Goal: Transaction & Acquisition: Book appointment/travel/reservation

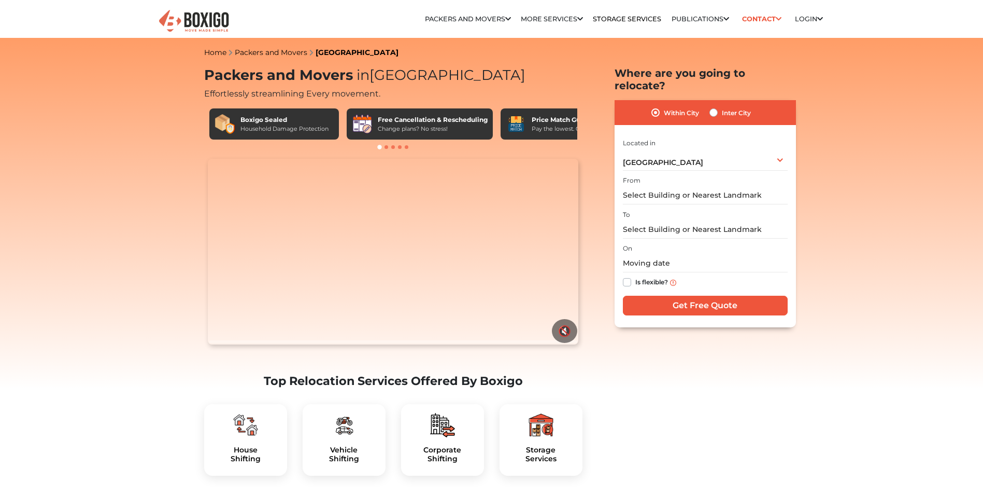
click at [722, 106] on label "Inter City" at bounding box center [736, 112] width 29 height 12
click at [714, 106] on input "Inter City" at bounding box center [714, 111] width 8 height 10
radio input "true"
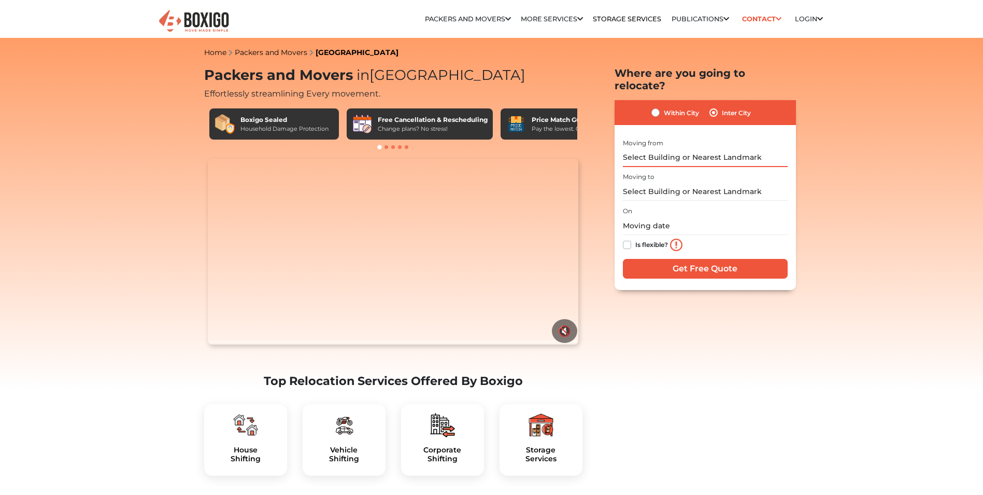
click at [665, 149] on input "text" at bounding box center [705, 158] width 165 height 18
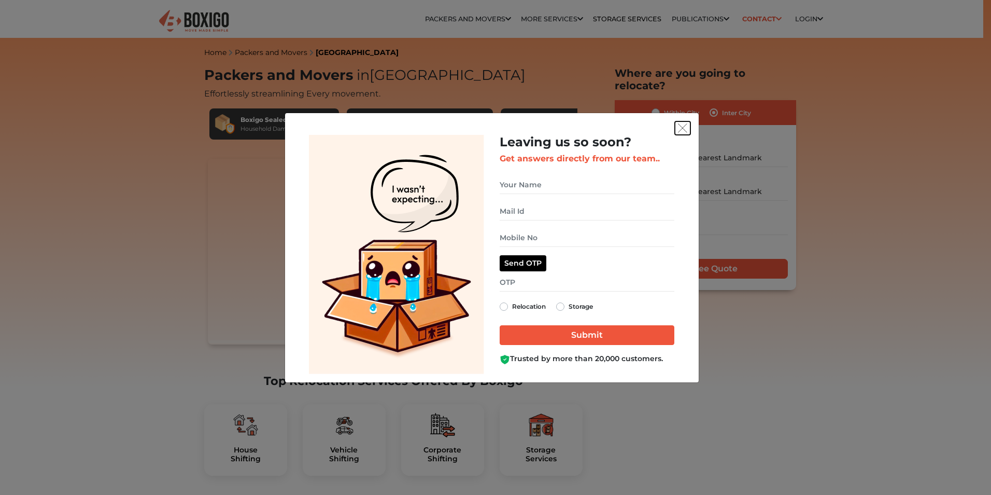
click at [684, 128] on img "get free quote dialog" at bounding box center [682, 127] width 9 height 9
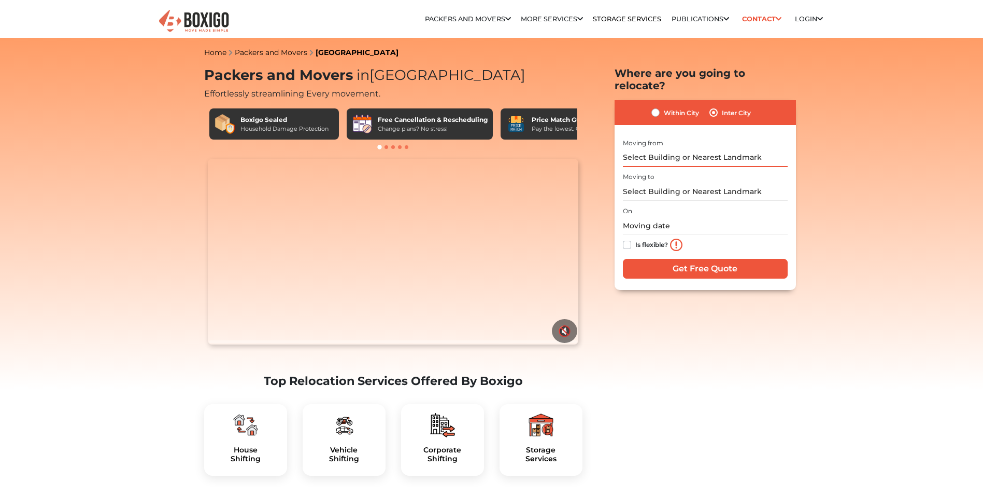
click at [679, 149] on input "text" at bounding box center [705, 158] width 165 height 18
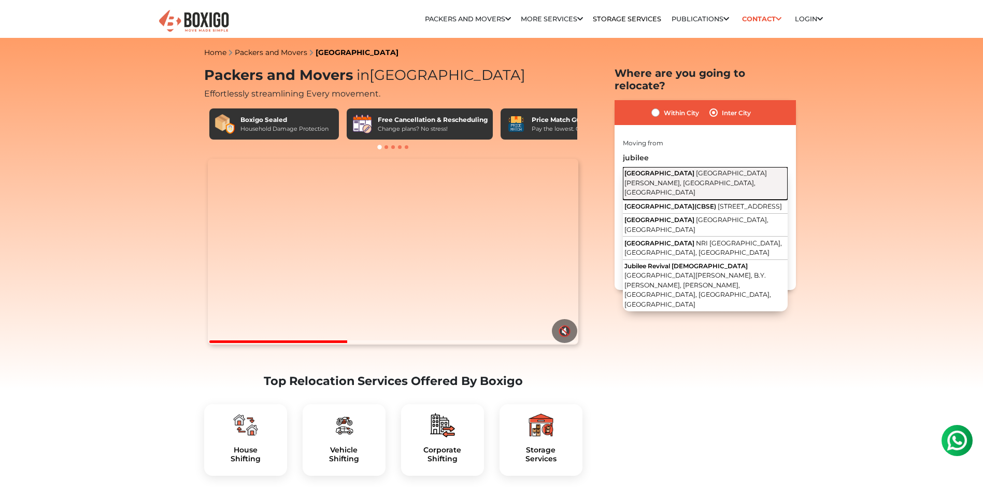
click at [674, 169] on span "[GEOGRAPHIC_DATA][PERSON_NAME], [GEOGRAPHIC_DATA], [GEOGRAPHIC_DATA]" at bounding box center [696, 182] width 143 height 27
type input "[GEOGRAPHIC_DATA], [GEOGRAPHIC_DATA][PERSON_NAME], [GEOGRAPHIC_DATA], [GEOGRAPH…"
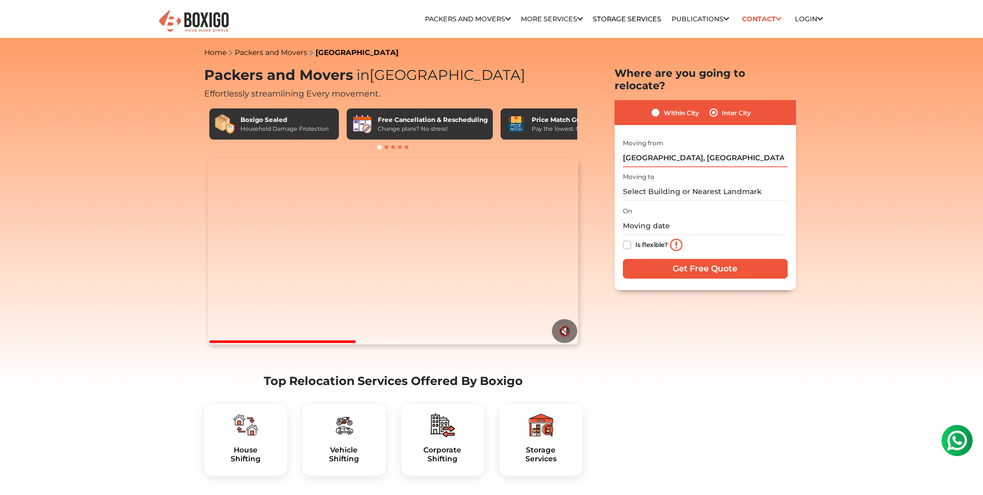
click at [667, 170] on div "Moving to" at bounding box center [705, 185] width 165 height 31
click at [642, 183] on input "text" at bounding box center [705, 191] width 165 height 18
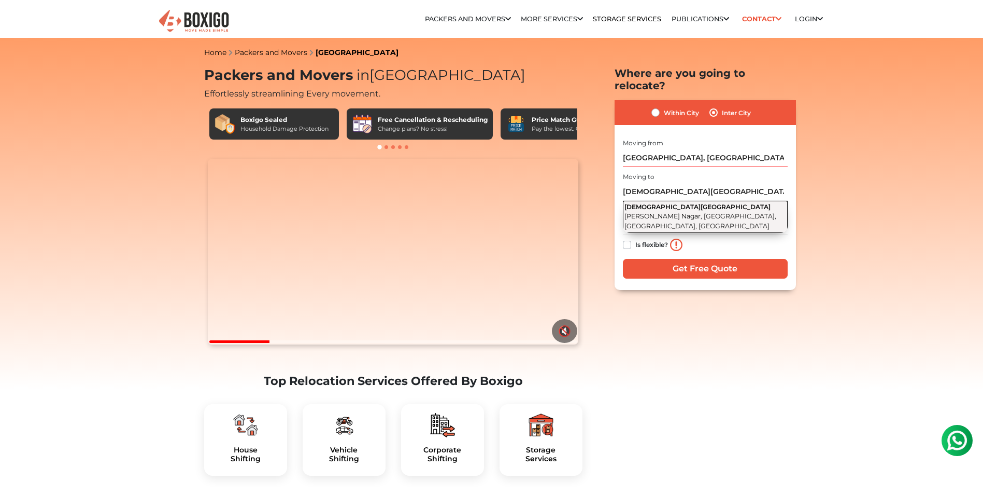
click at [712, 212] on span "[PERSON_NAME] Nagar, [GEOGRAPHIC_DATA], [GEOGRAPHIC_DATA], [GEOGRAPHIC_DATA]" at bounding box center [701, 221] width 152 height 18
type input "[GEOGRAPHIC_DATA], [PERSON_NAME][GEOGRAPHIC_DATA], [GEOGRAPHIC_DATA], [GEOGRAPH…"
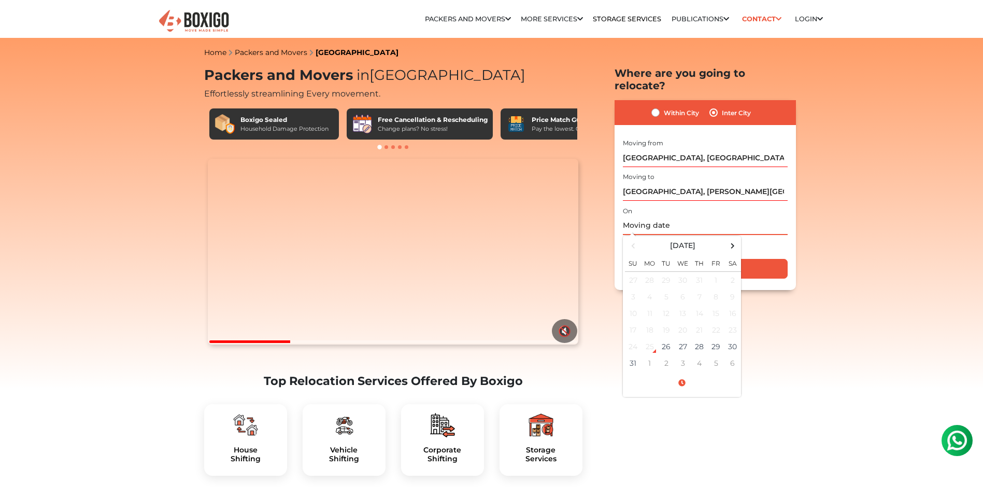
click at [658, 217] on input "text" at bounding box center [705, 226] width 165 height 18
click at [682, 338] on td "27" at bounding box center [683, 346] width 17 height 17
type input "08/27/2025 12:00 AM"
click at [763, 235] on div "Is flexible?" at bounding box center [705, 245] width 165 height 21
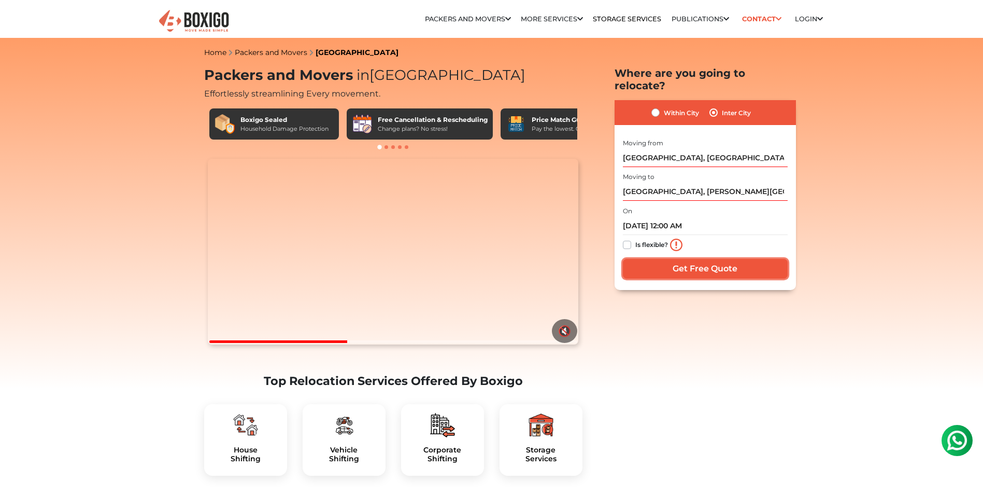
click at [673, 259] on input "Get Free Quote" at bounding box center [705, 269] width 165 height 20
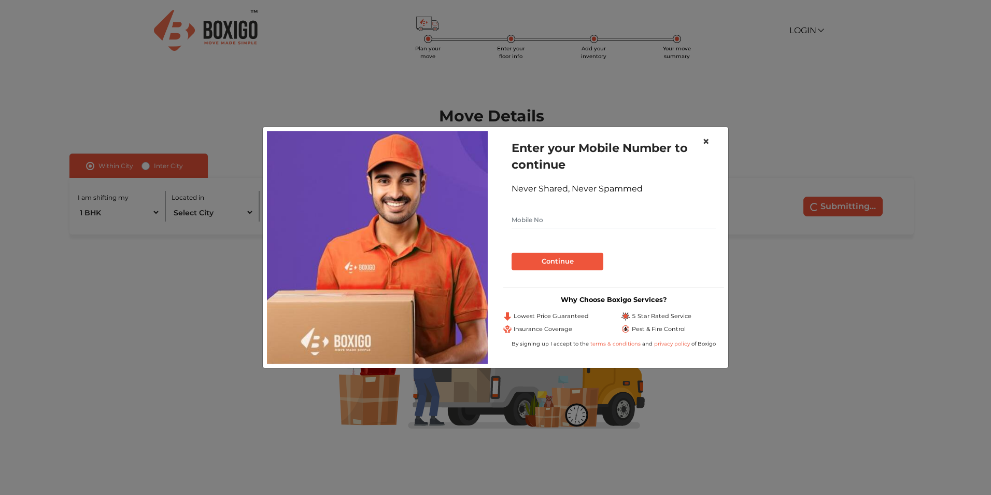
click at [703, 139] on span "×" at bounding box center [705, 141] width 7 height 15
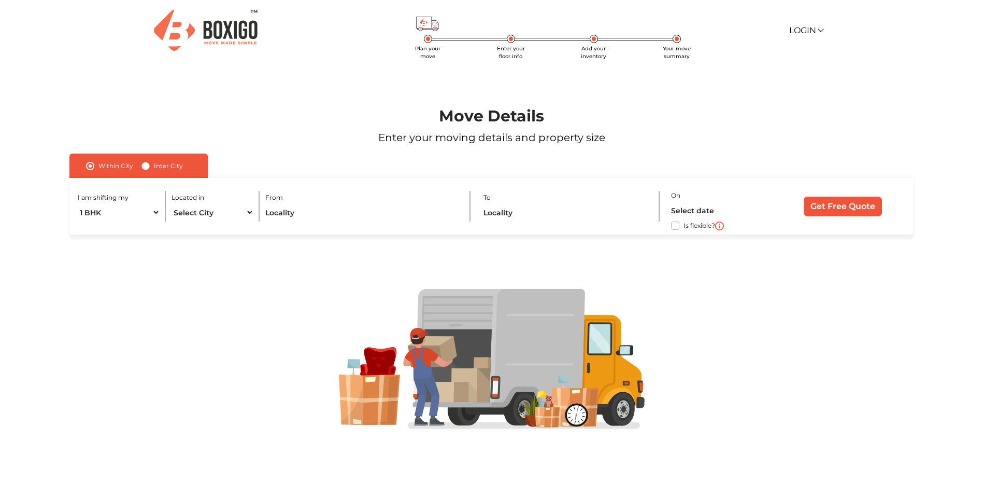
click at [154, 164] on label "Inter City" at bounding box center [168, 166] width 29 height 12
click at [147, 164] on input "Inter City" at bounding box center [146, 165] width 8 height 10
radio input "true"
click at [158, 211] on select "1 BHK 2 BHK 3 BHK 3 + BHK FEW ITEMS" at bounding box center [130, 212] width 104 height 18
select select "2 BHK"
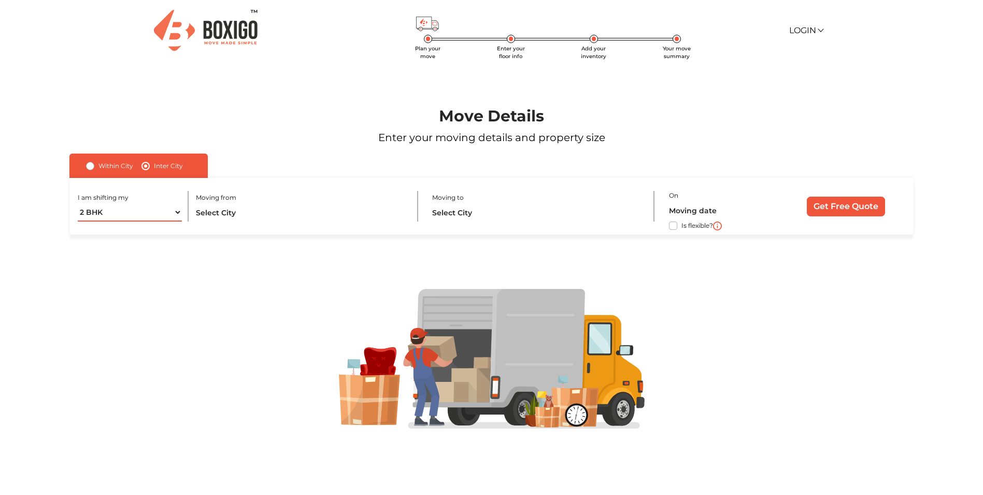
click at [78, 203] on select "1 BHK 2 BHK 3 BHK 3 + BHK FEW ITEMS" at bounding box center [130, 212] width 104 height 18
click at [237, 221] on input "text" at bounding box center [300, 212] width 209 height 18
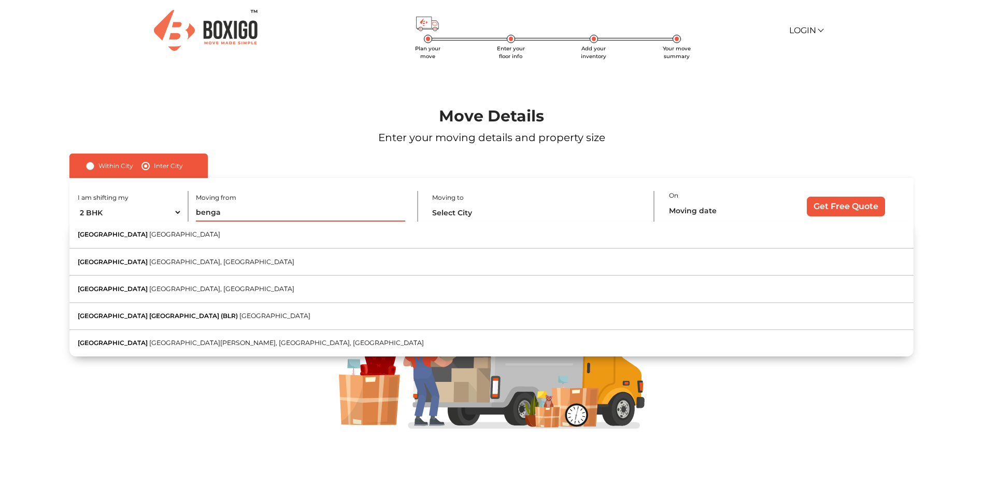
click at [227, 215] on input "benga" at bounding box center [300, 212] width 209 height 18
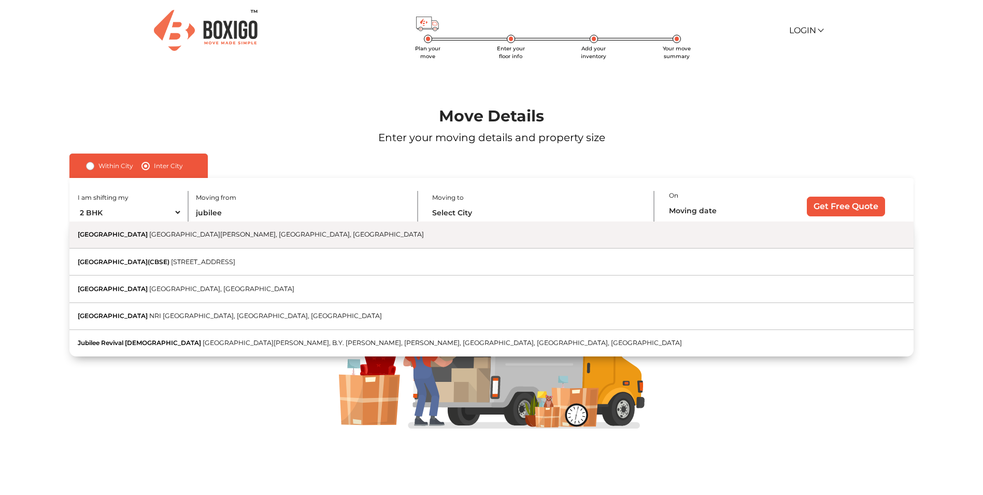
click at [153, 236] on span "[GEOGRAPHIC_DATA][PERSON_NAME], [GEOGRAPHIC_DATA], [GEOGRAPHIC_DATA]" at bounding box center [286, 234] width 275 height 8
type input "[GEOGRAPHIC_DATA], [GEOGRAPHIC_DATA][PERSON_NAME], [GEOGRAPHIC_DATA], [GEOGRAPH…"
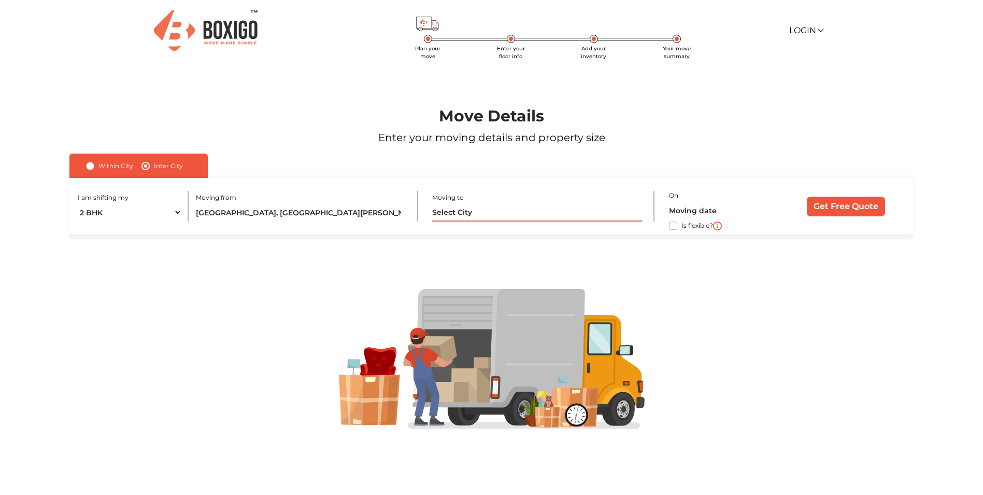
click at [480, 214] on input "text" at bounding box center [536, 212] width 209 height 18
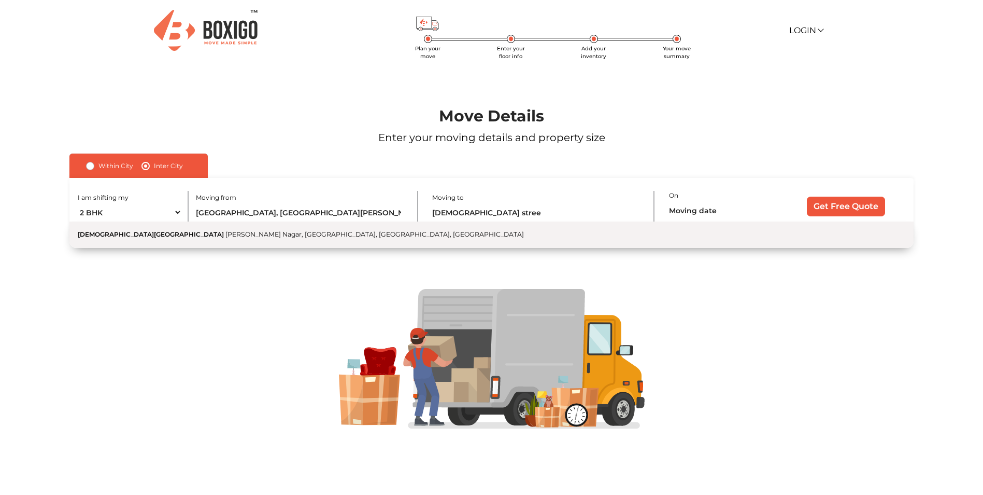
click at [302, 232] on span "[PERSON_NAME] Nagar, [GEOGRAPHIC_DATA], [GEOGRAPHIC_DATA], [GEOGRAPHIC_DATA]" at bounding box center [374, 234] width 299 height 8
type input "[GEOGRAPHIC_DATA], [PERSON_NAME][GEOGRAPHIC_DATA], [GEOGRAPHIC_DATA], [GEOGRAPH…"
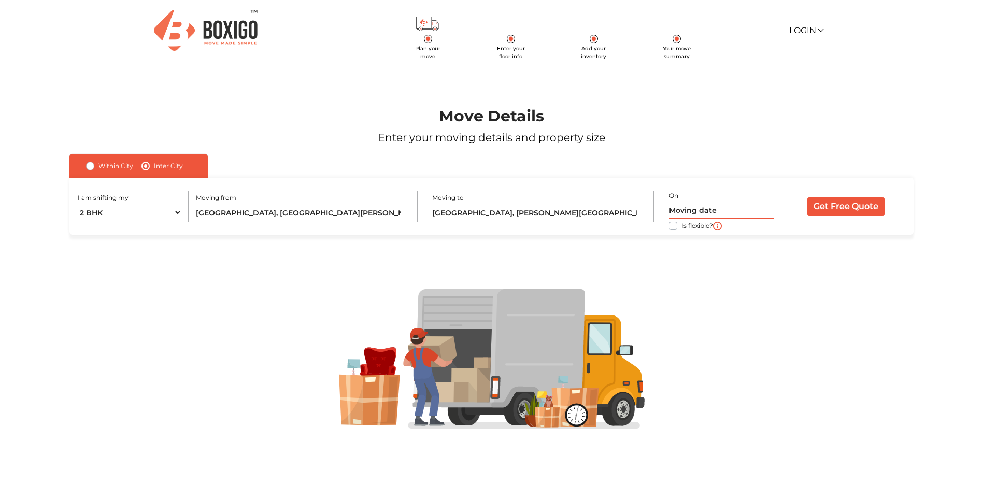
click at [715, 211] on input "text" at bounding box center [721, 210] width 105 height 18
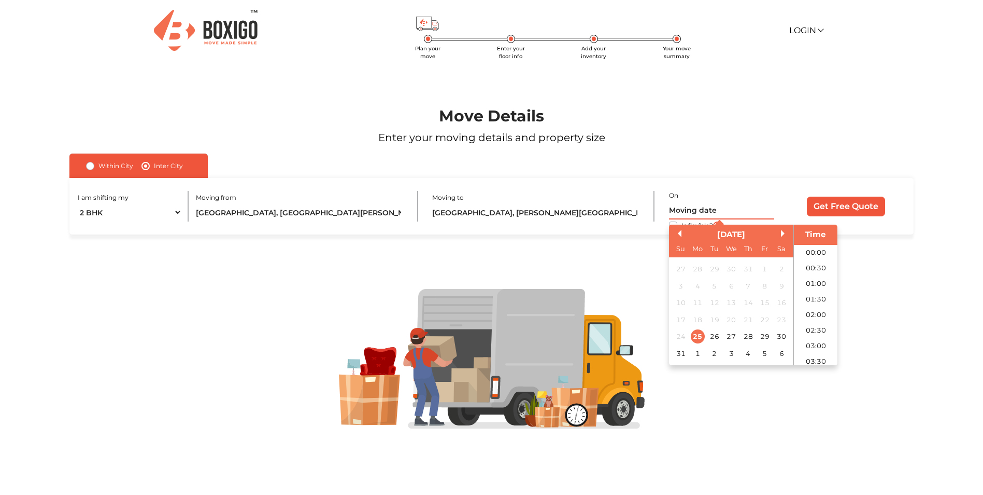
scroll to position [290, 0]
click at [749, 336] on div "28" at bounding box center [748, 336] width 14 height 14
click at [812, 332] on li "12:00" at bounding box center [816, 336] width 44 height 16
type input "[DATE] 12:00 PM"
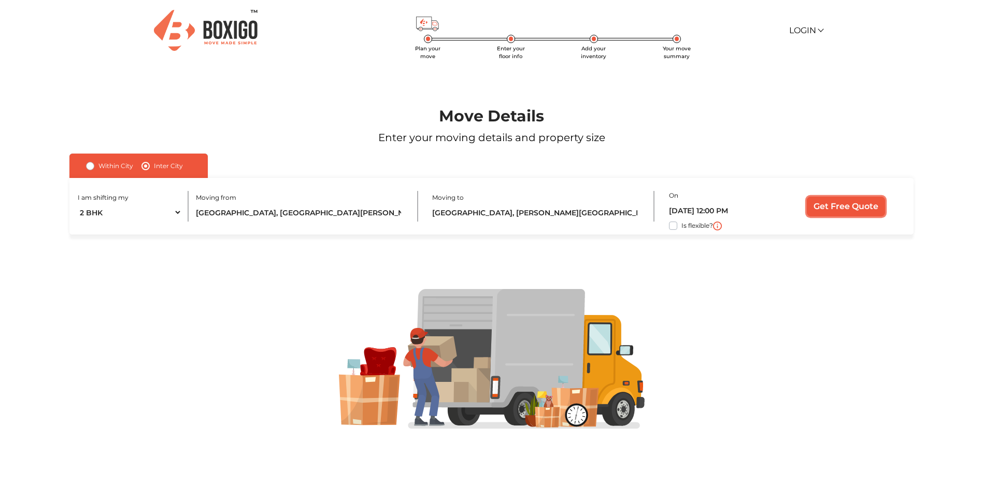
click at [852, 203] on input "Get Free Quote" at bounding box center [846, 206] width 78 height 20
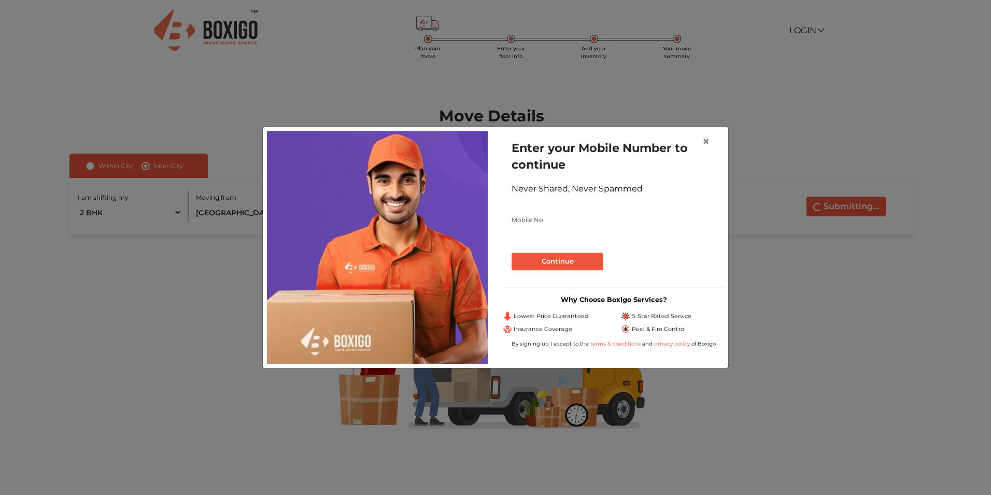
click at [577, 218] on input "text" at bounding box center [614, 219] width 204 height 17
type input "9500205331"
click at [512, 252] on button "Continue" at bounding box center [558, 261] width 92 height 18
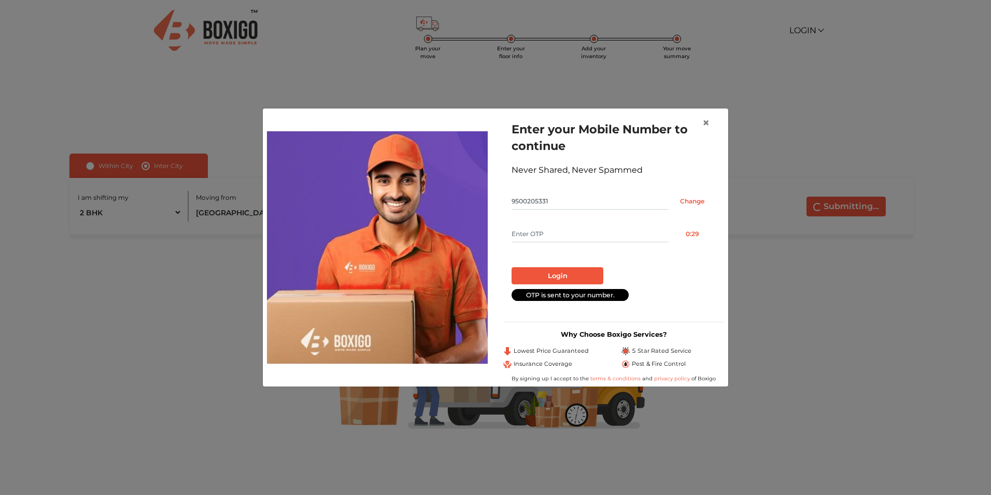
click at [573, 233] on input "text" at bounding box center [590, 233] width 157 height 17
type input "2187"
click at [512, 267] on button "Login" at bounding box center [558, 276] width 92 height 18
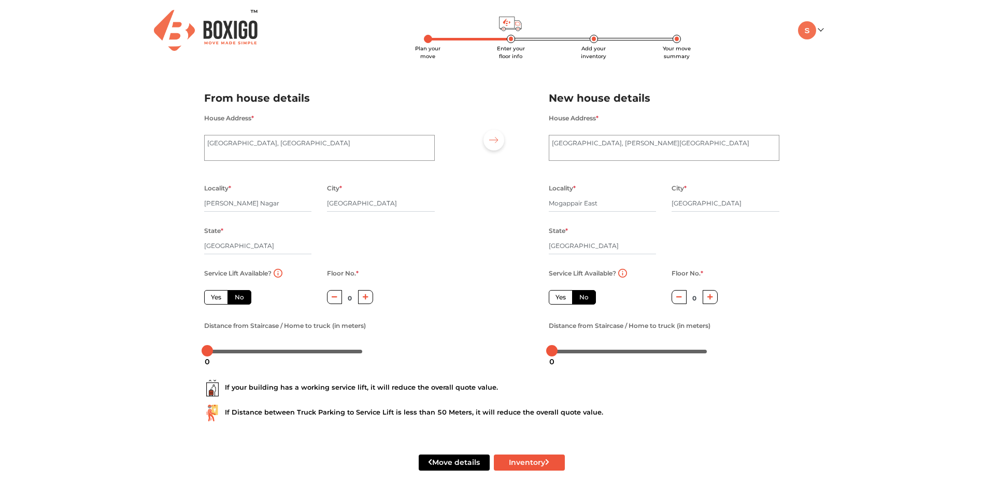
scroll to position [1, 0]
click at [370, 295] on button "button" at bounding box center [365, 296] width 15 height 14
type input "1"
click at [526, 458] on button "Inventory" at bounding box center [529, 462] width 71 height 16
radio input "true"
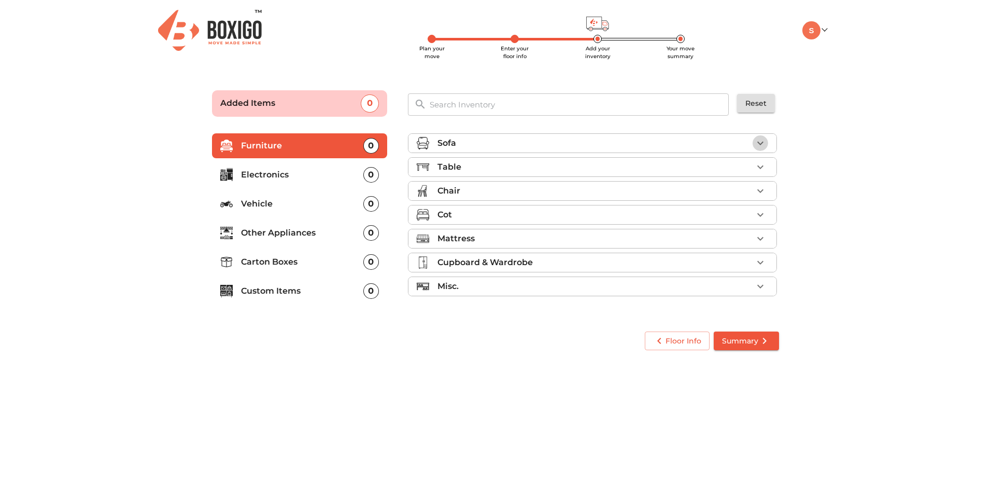
click at [759, 144] on icon "button" at bounding box center [760, 143] width 12 height 12
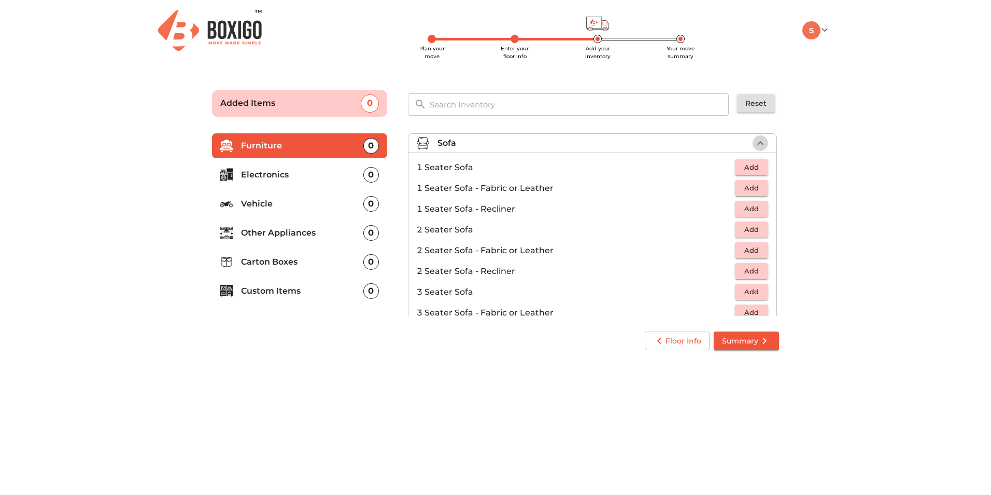
click at [759, 144] on icon "button" at bounding box center [760, 143] width 12 height 12
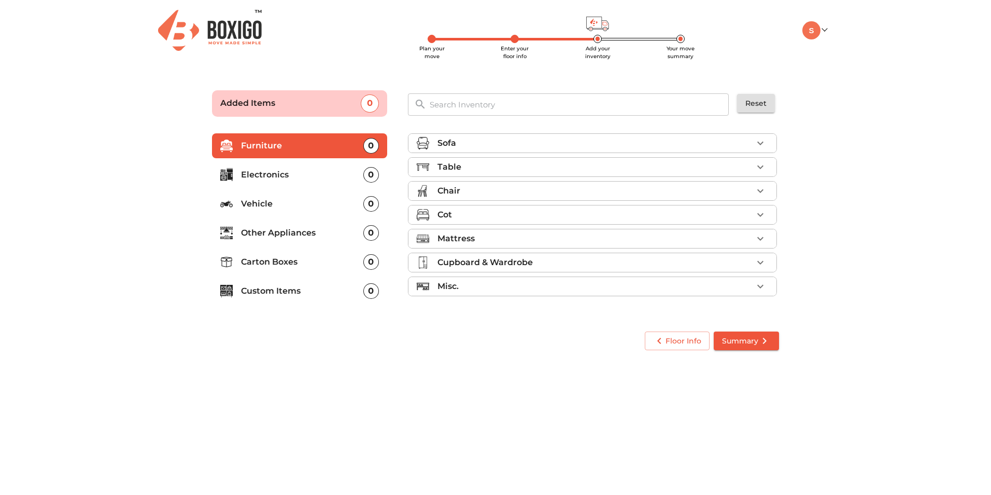
click at [505, 162] on div "Table" at bounding box center [595, 167] width 315 height 12
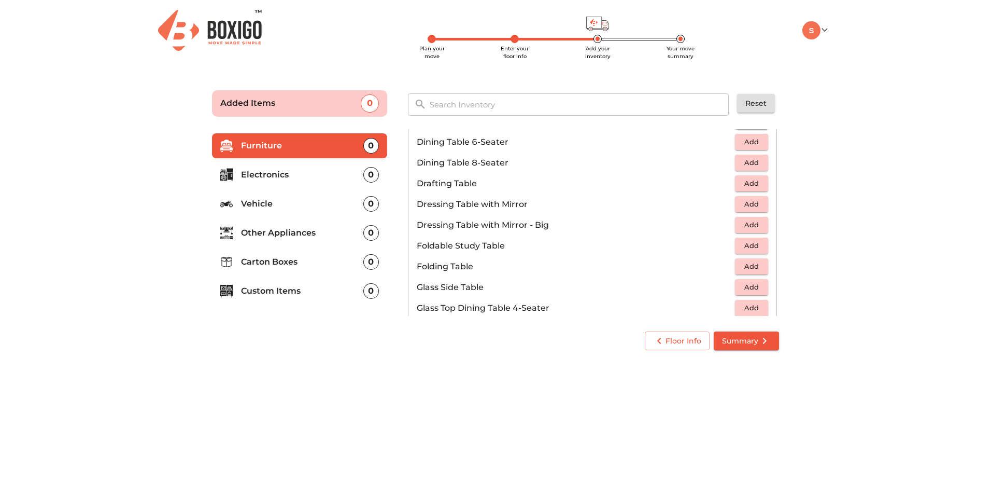
scroll to position [259, 0]
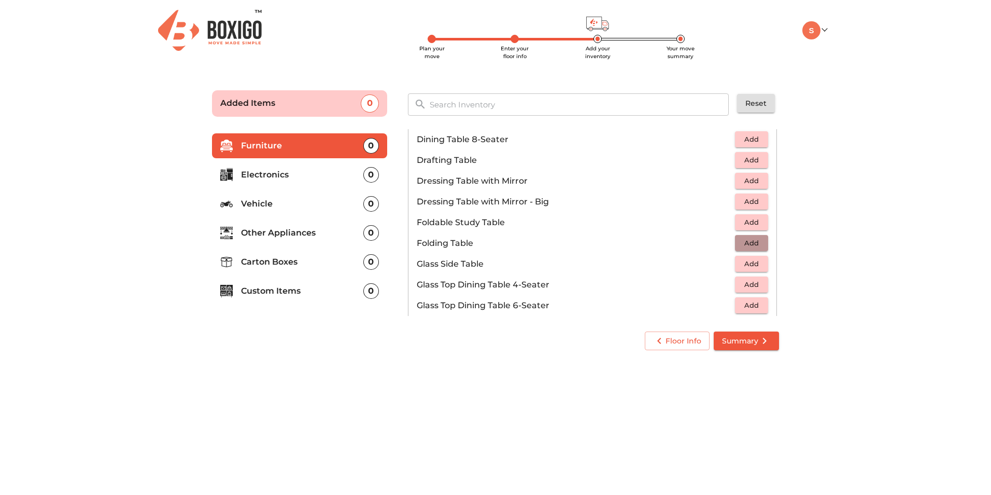
click at [754, 242] on span "Add" at bounding box center [751, 243] width 23 height 12
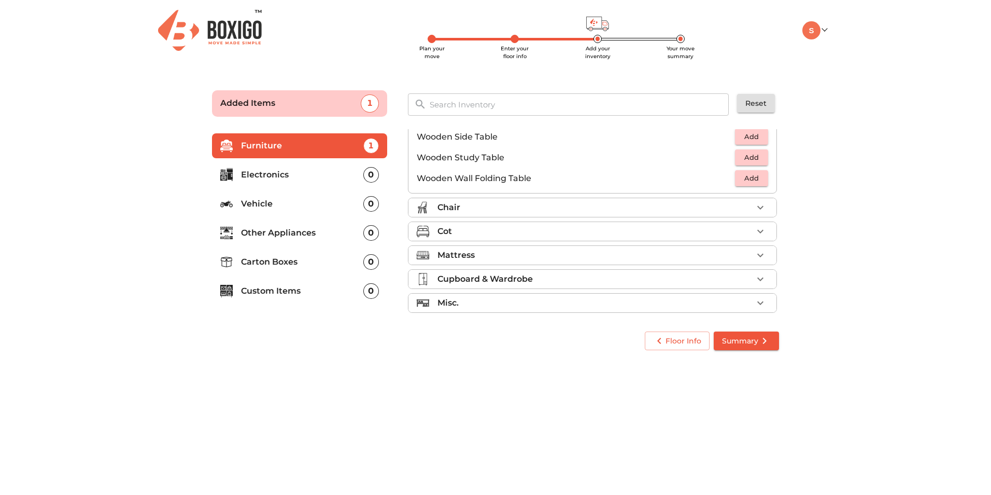
scroll to position [723, 0]
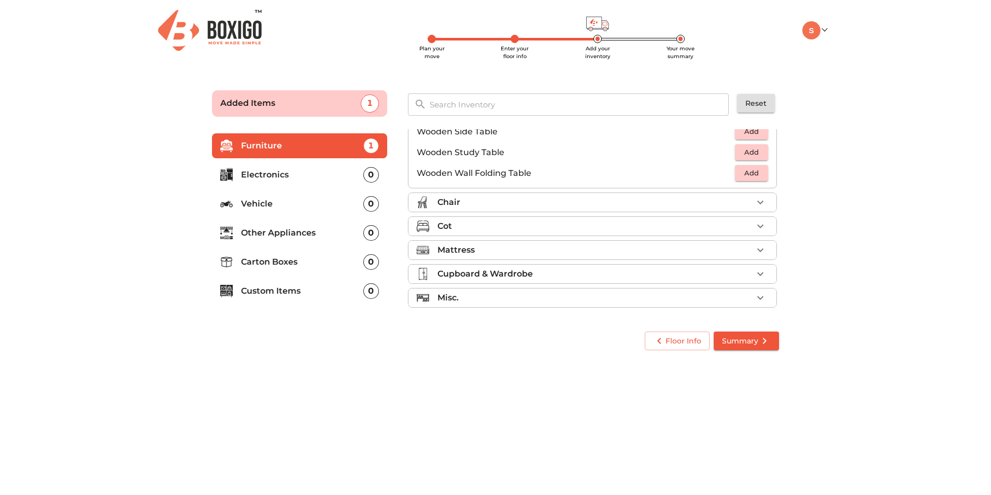
click at [763, 200] on button "button" at bounding box center [761, 202] width 16 height 16
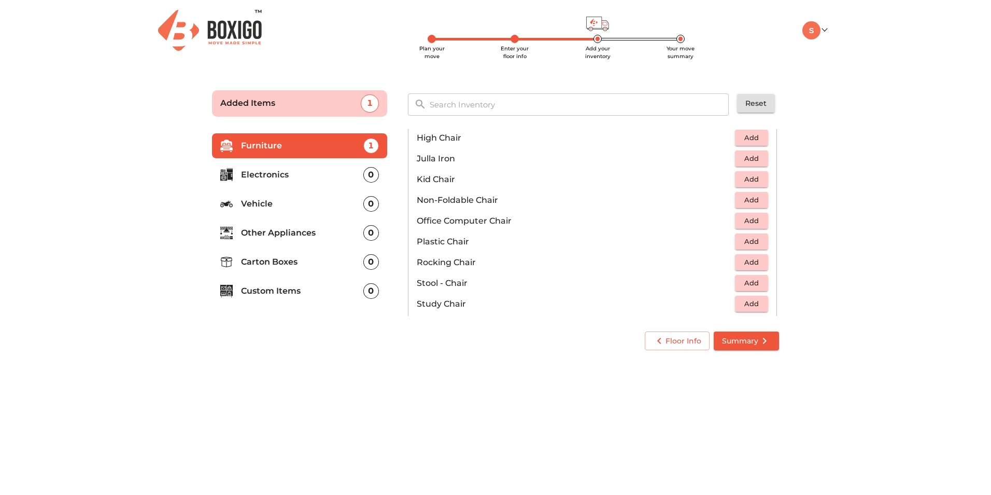
scroll to position [307, 0]
click at [750, 220] on span "Add" at bounding box center [751, 219] width 23 height 12
click at [757, 217] on icon "button" at bounding box center [760, 219] width 12 height 12
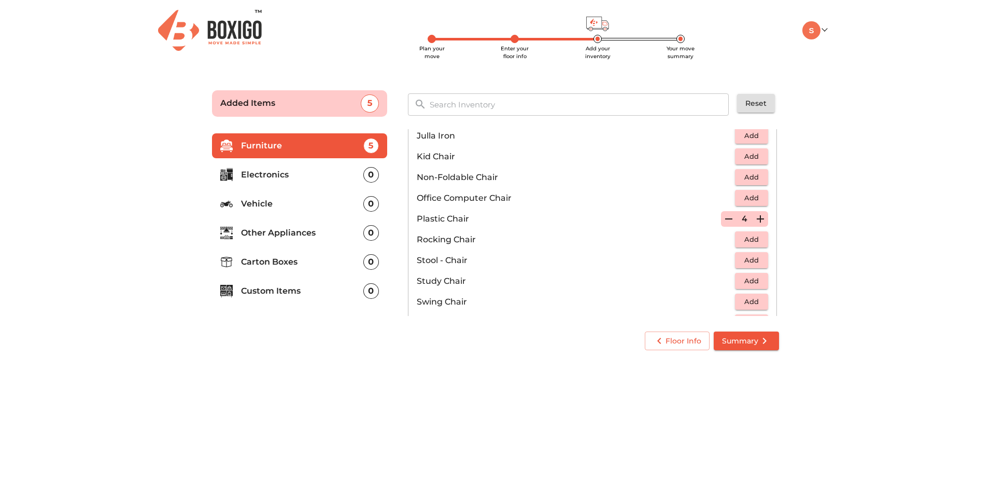
click at [750, 258] on span "Add" at bounding box center [751, 260] width 23 height 12
click at [754, 258] on icon "button" at bounding box center [760, 260] width 12 height 12
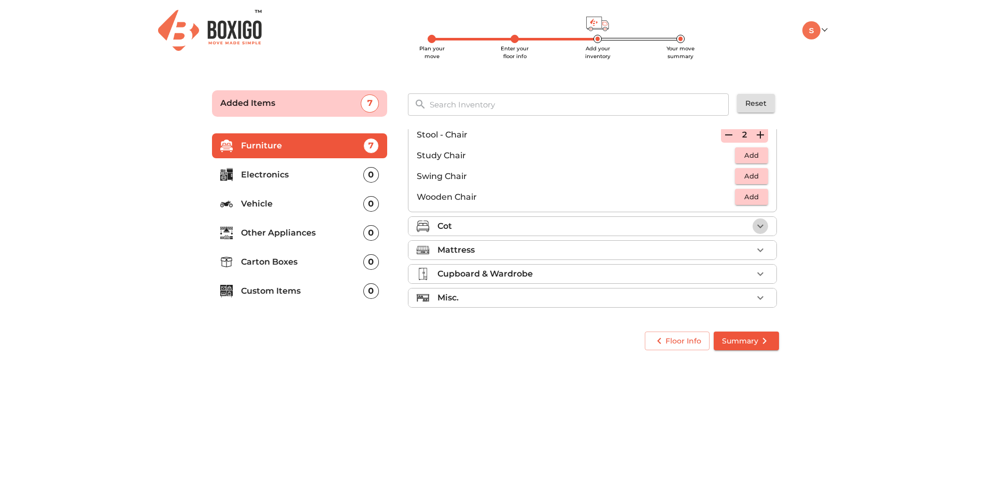
click at [754, 221] on icon "button" at bounding box center [760, 226] width 12 height 12
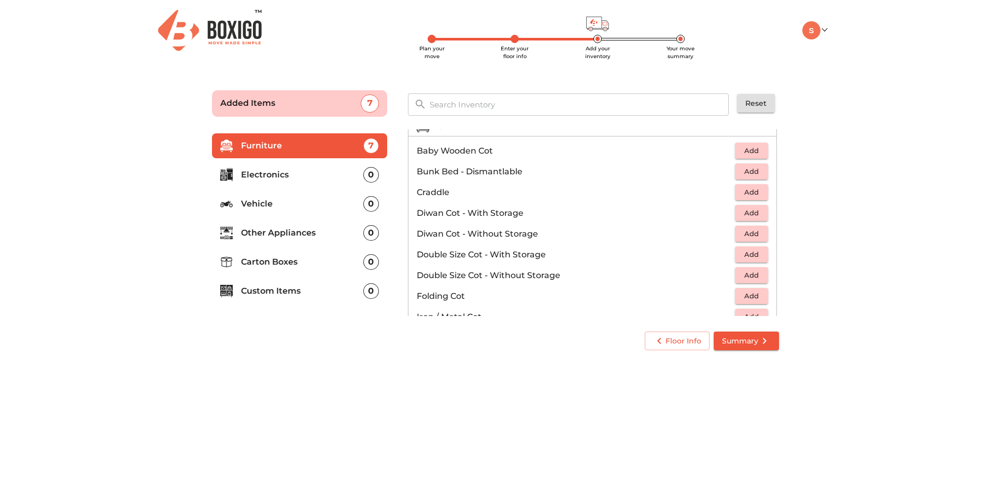
scroll to position [77, 0]
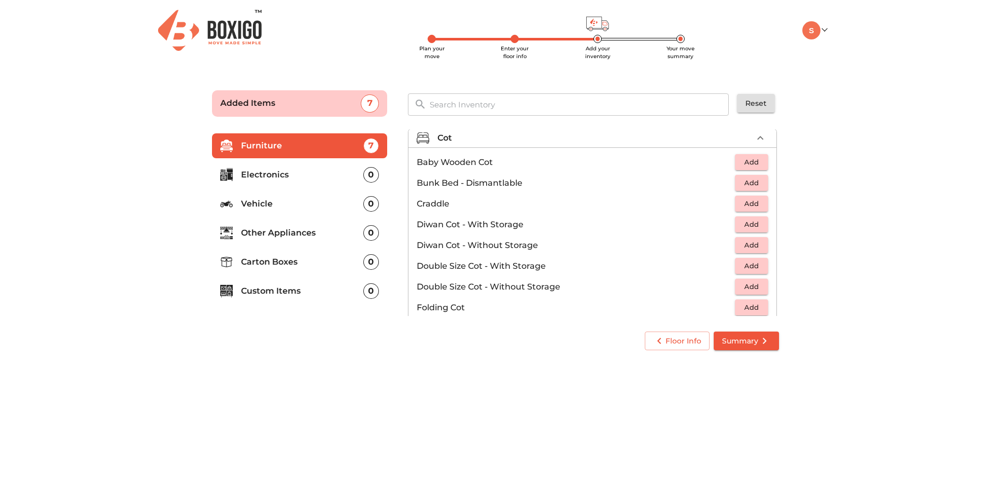
click at [750, 219] on span "Add" at bounding box center [751, 224] width 23 height 12
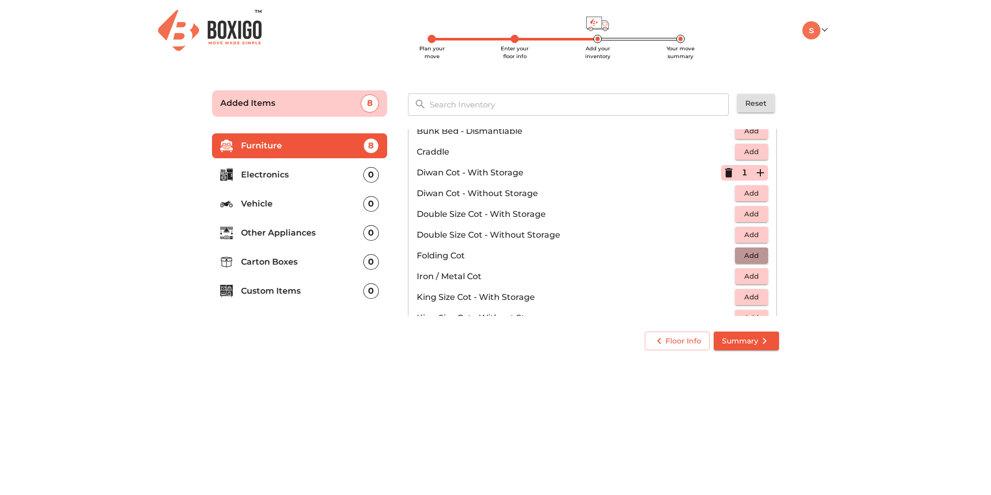
click at [744, 248] on button "Add" at bounding box center [751, 255] width 33 height 16
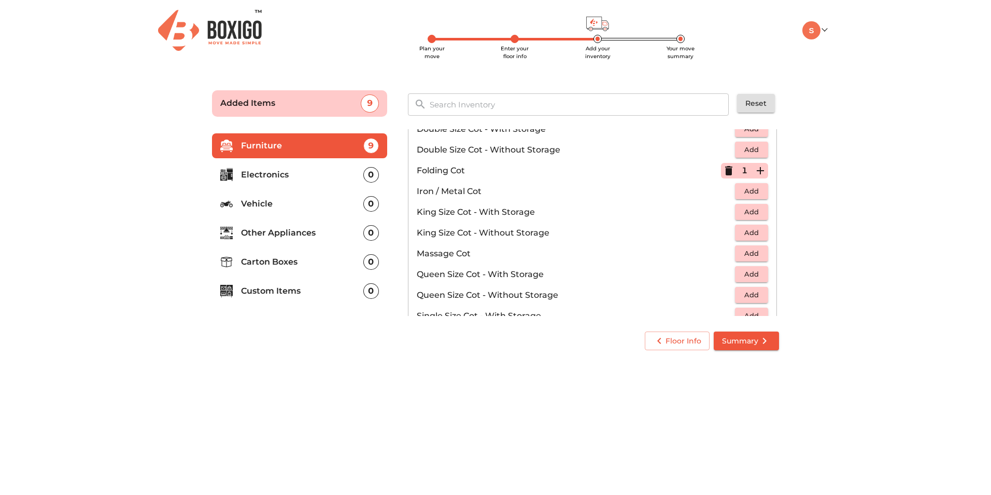
scroll to position [232, 0]
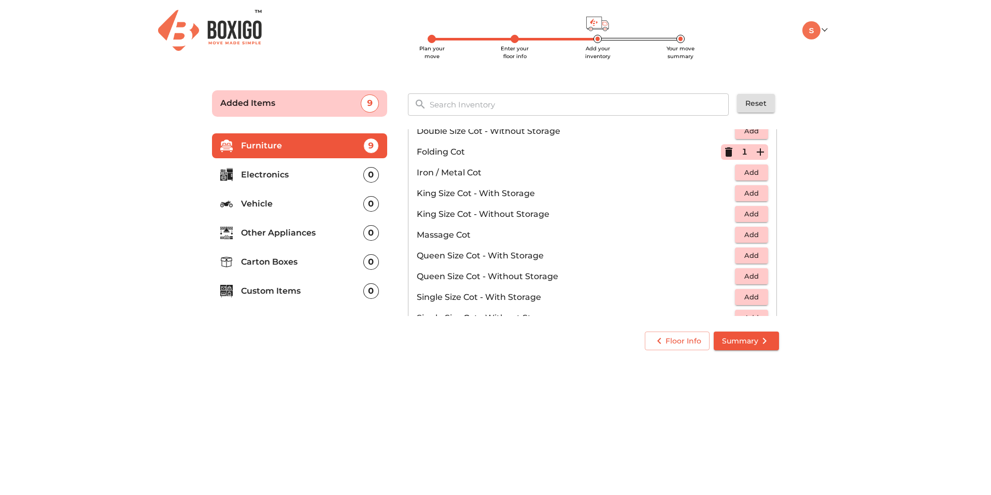
click at [749, 274] on span "Add" at bounding box center [751, 276] width 23 height 12
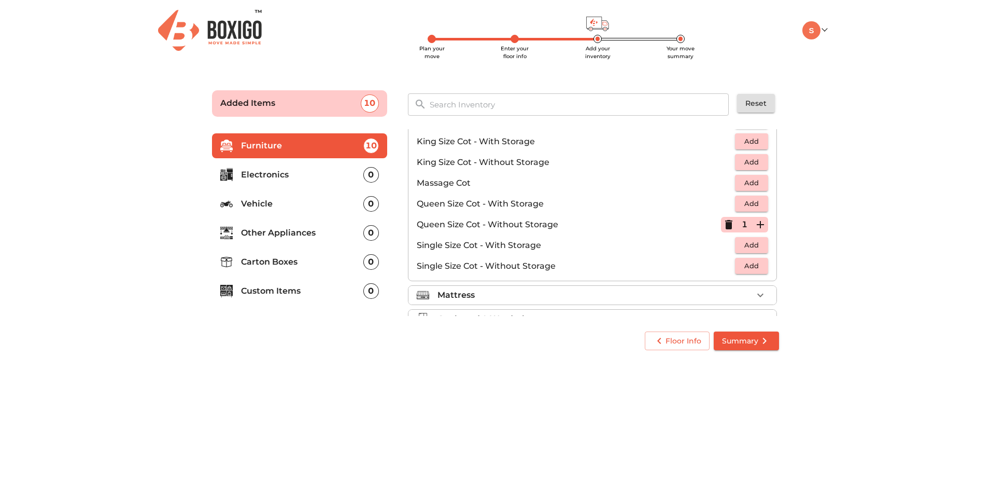
scroll to position [329, 0]
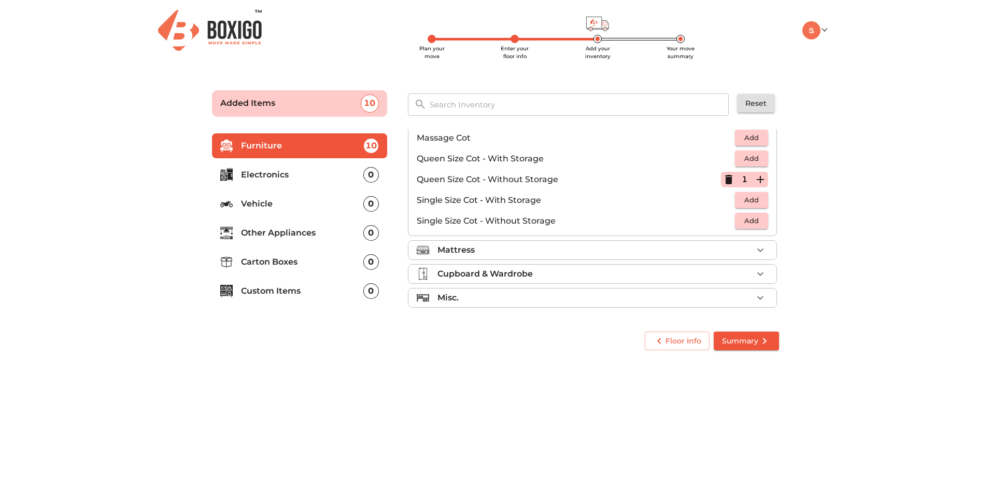
click at [754, 249] on icon "button" at bounding box center [760, 250] width 12 height 12
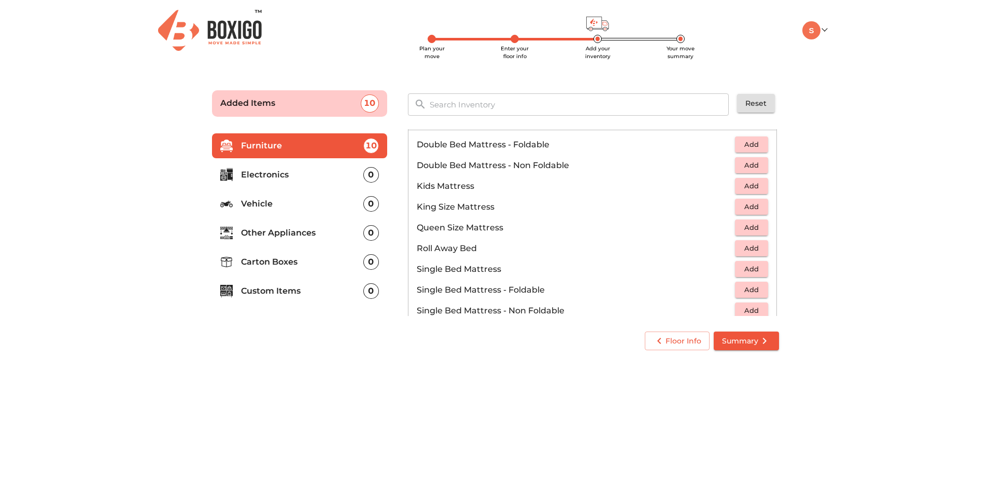
scroll to position [118, 0]
click at [746, 270] on span "Add" at bounding box center [751, 269] width 23 height 12
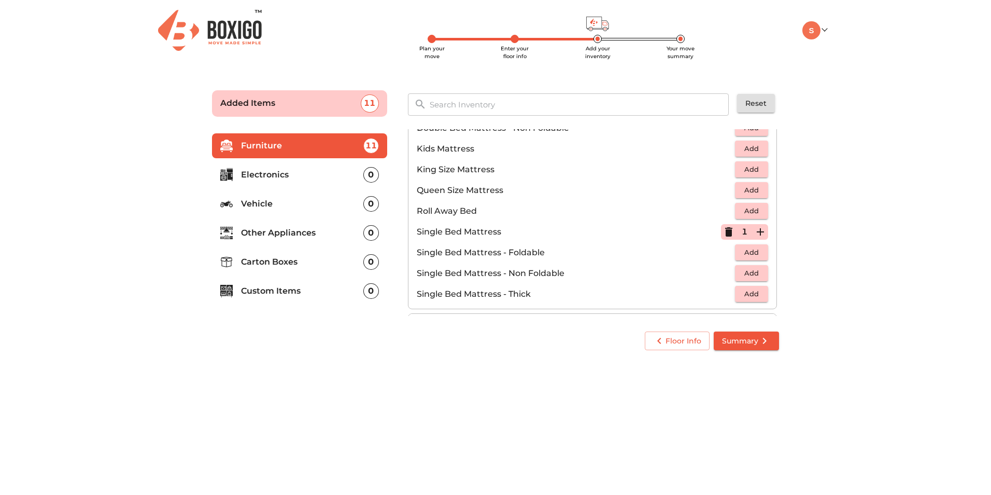
scroll to position [153, 0]
click at [748, 194] on span "Add" at bounding box center [751, 193] width 23 height 12
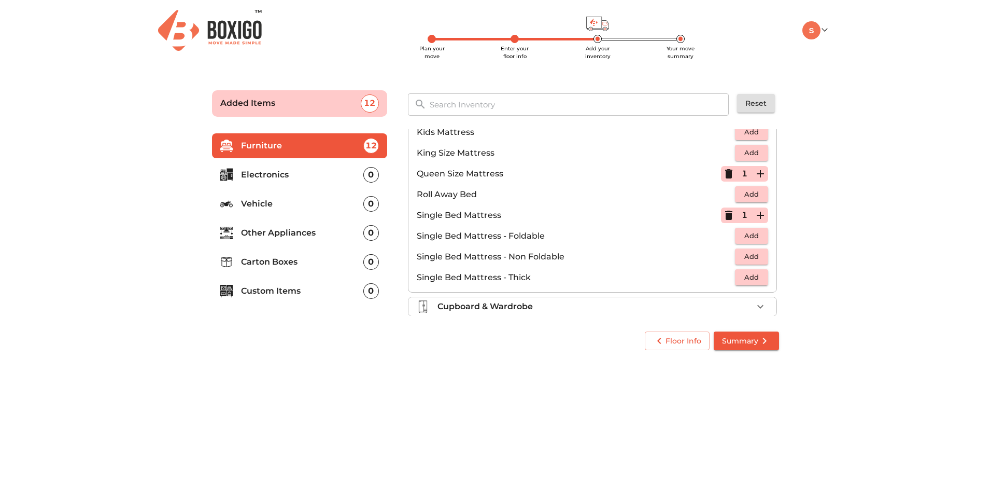
scroll to position [205, 0]
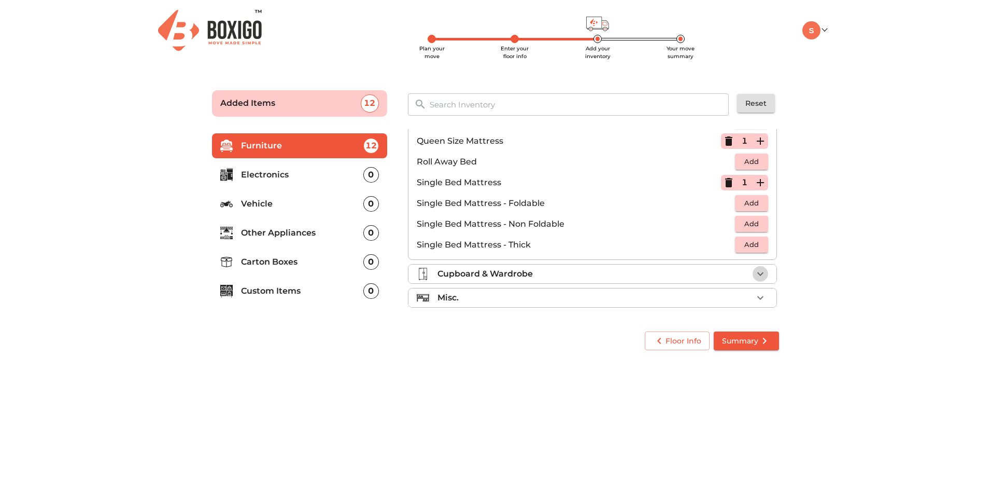
click at [754, 274] on icon "button" at bounding box center [760, 273] width 12 height 12
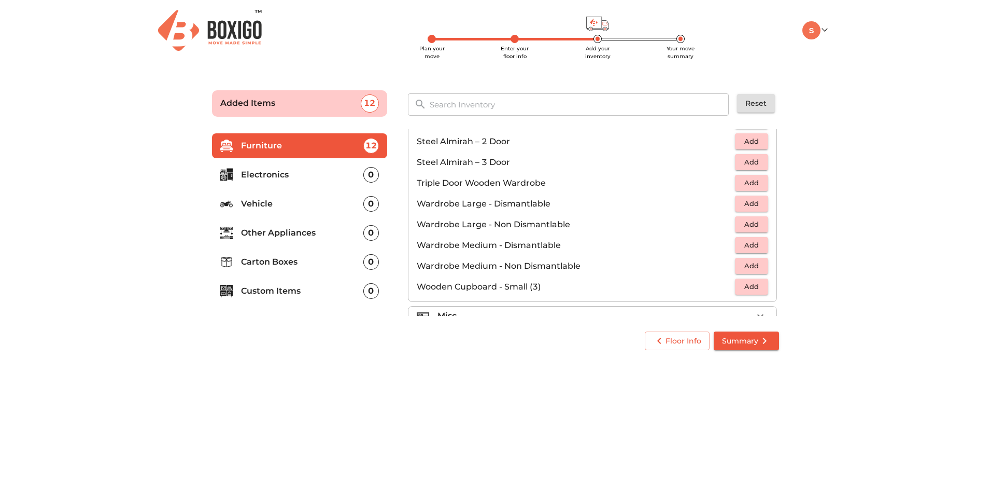
scroll to position [350, 0]
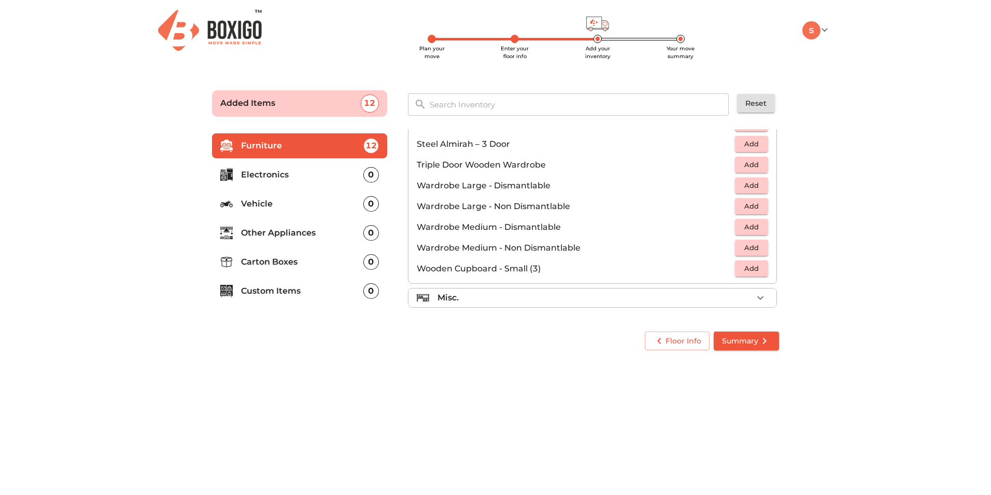
click at [487, 307] on div "Misc." at bounding box center [592, 298] width 369 height 20
click at [501, 299] on div "Misc." at bounding box center [595, 297] width 315 height 12
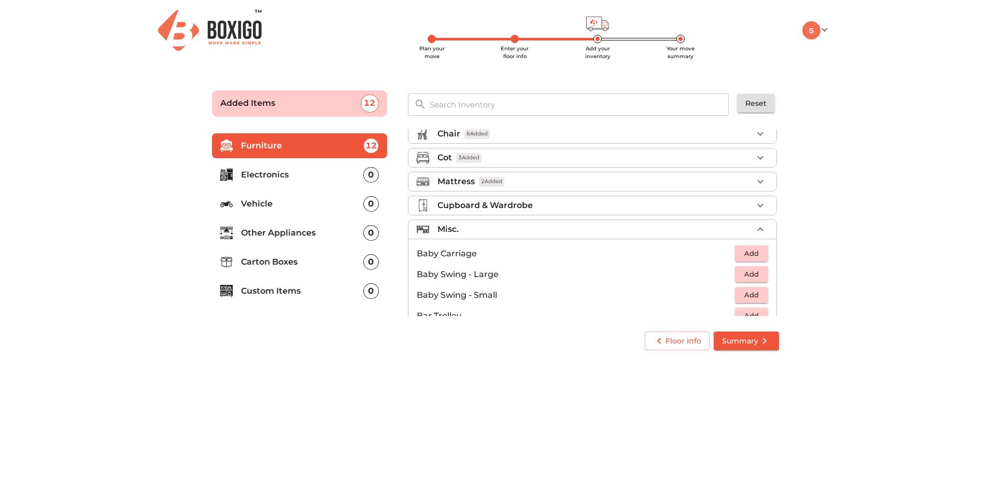
scroll to position [39, 0]
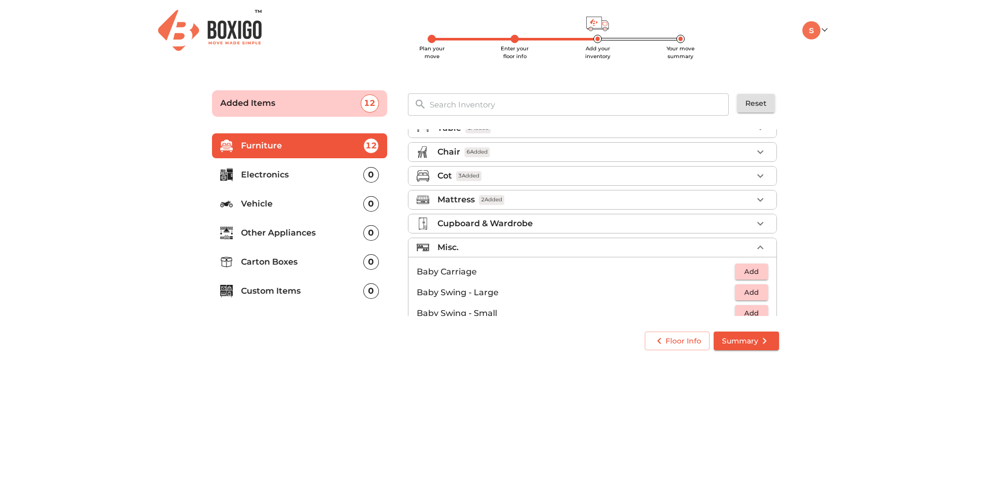
click at [680, 250] on div "Misc." at bounding box center [595, 247] width 315 height 12
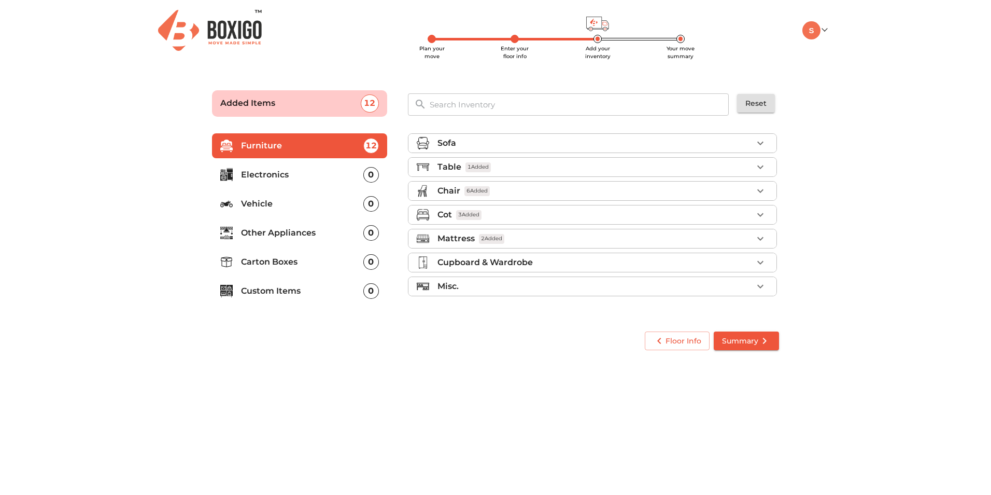
scroll to position [0, 0]
click at [554, 259] on div "Cupboard & Wardrobe" at bounding box center [595, 262] width 315 height 12
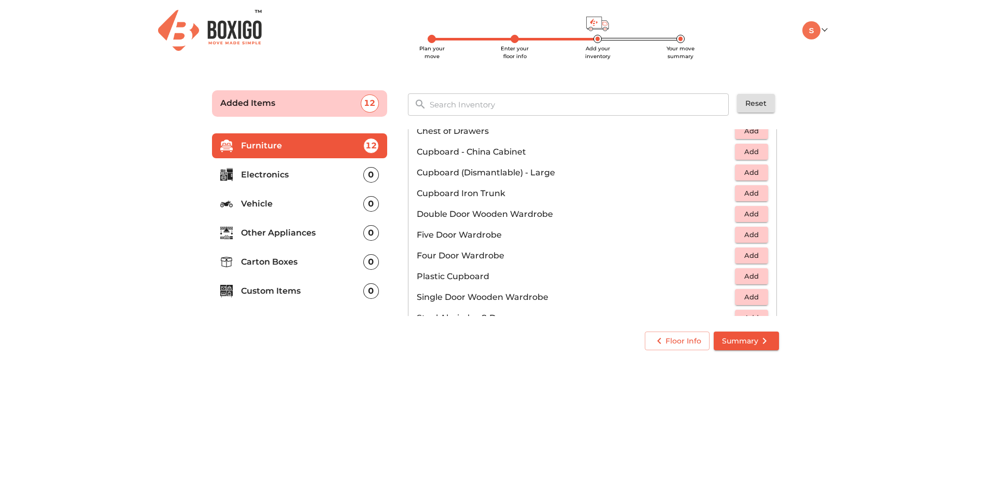
scroll to position [207, 0]
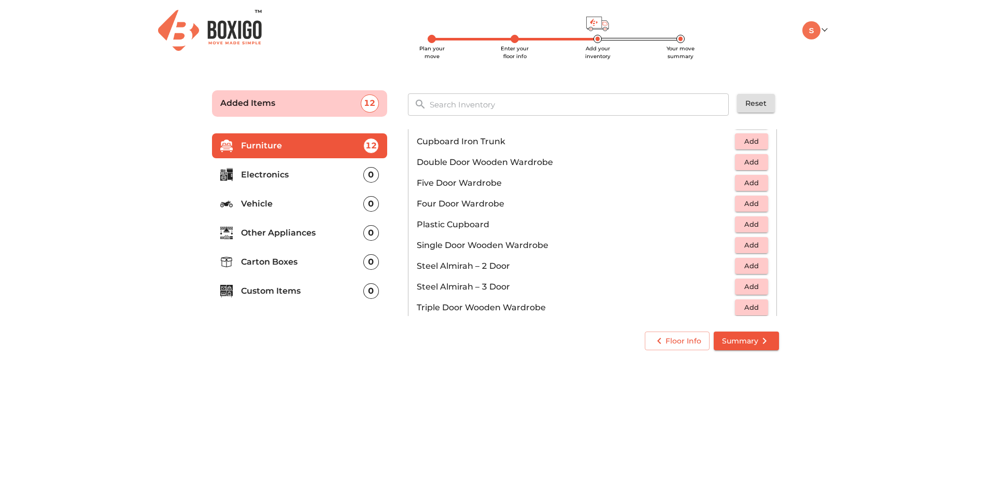
click at [750, 242] on span "Add" at bounding box center [751, 245] width 23 height 12
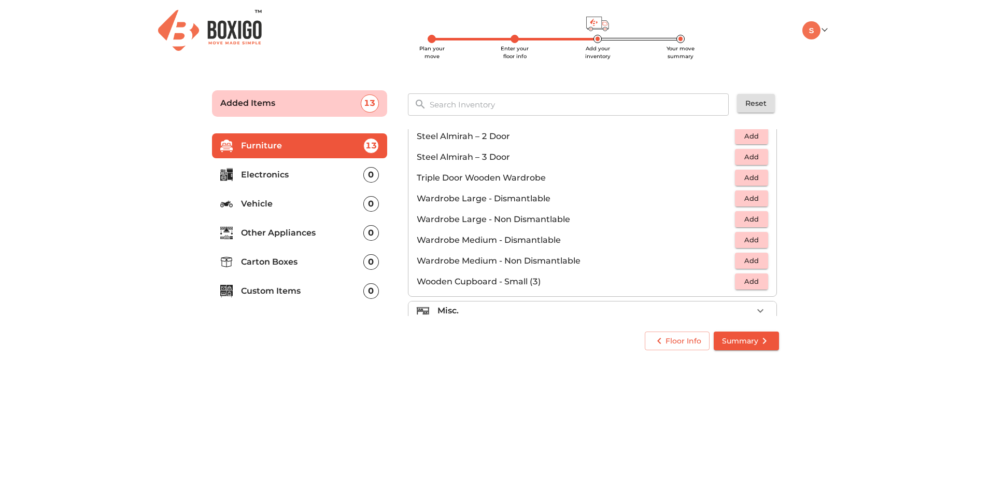
scroll to position [350, 0]
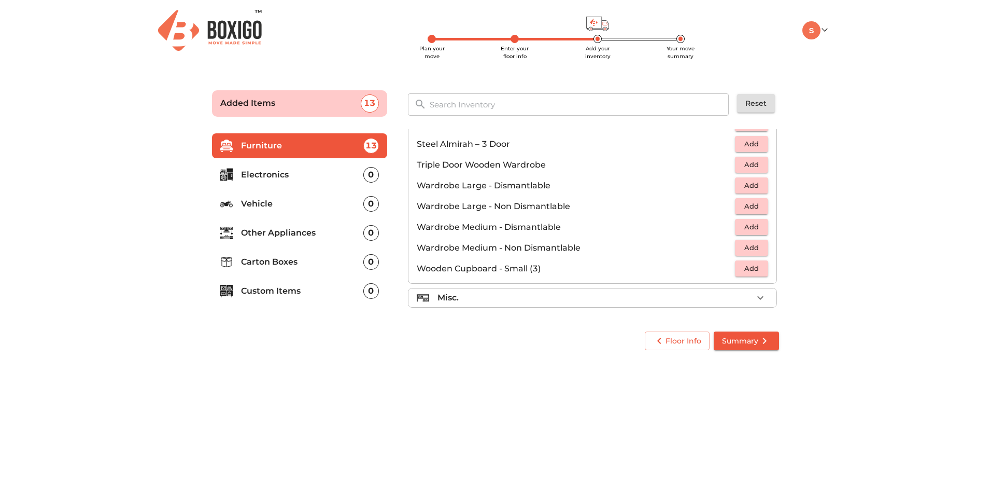
click at [527, 305] on li "Misc." at bounding box center [592, 297] width 368 height 19
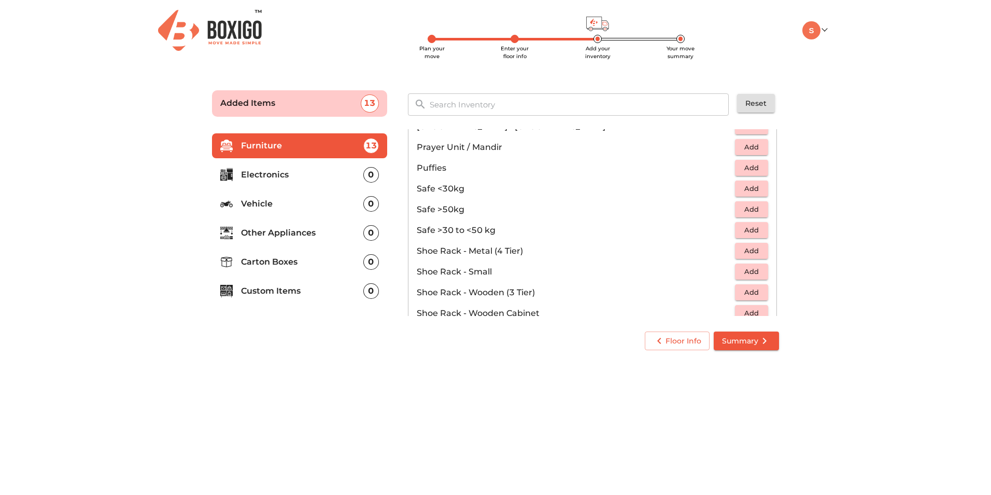
scroll to position [557, 0]
click at [277, 174] on p "Electronics" at bounding box center [302, 174] width 122 height 12
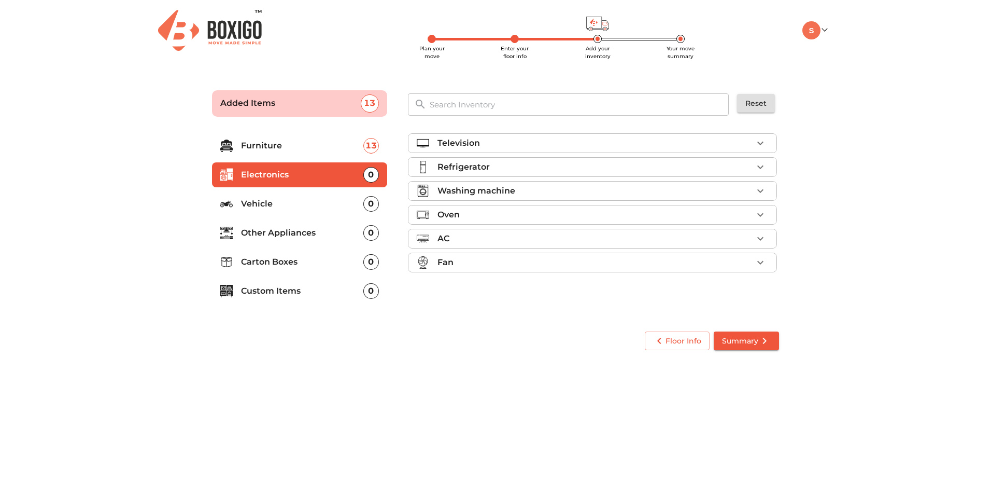
scroll to position [0, 0]
click at [742, 141] on div "Television" at bounding box center [595, 143] width 315 height 12
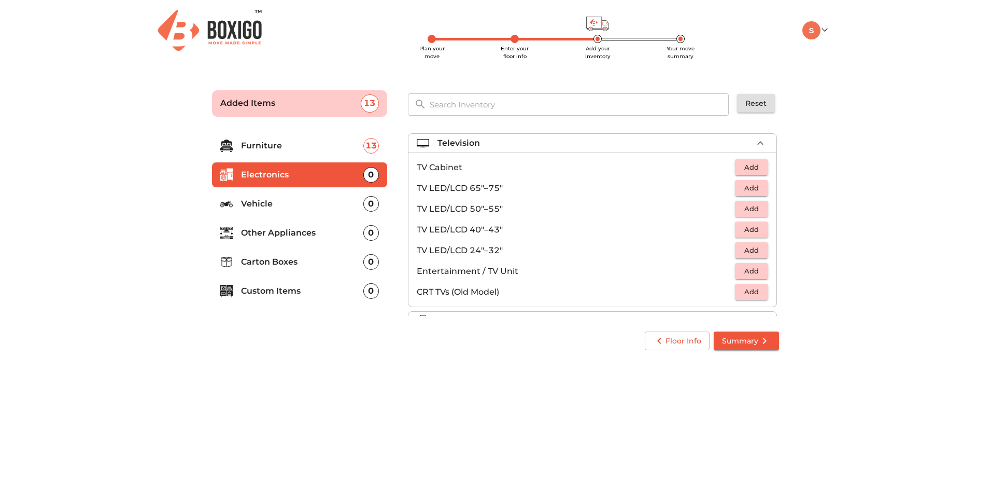
click at [487, 209] on p "TV LED/LCD 50"–55"" at bounding box center [576, 209] width 318 height 12
click at [753, 206] on span "Add" at bounding box center [751, 209] width 23 height 12
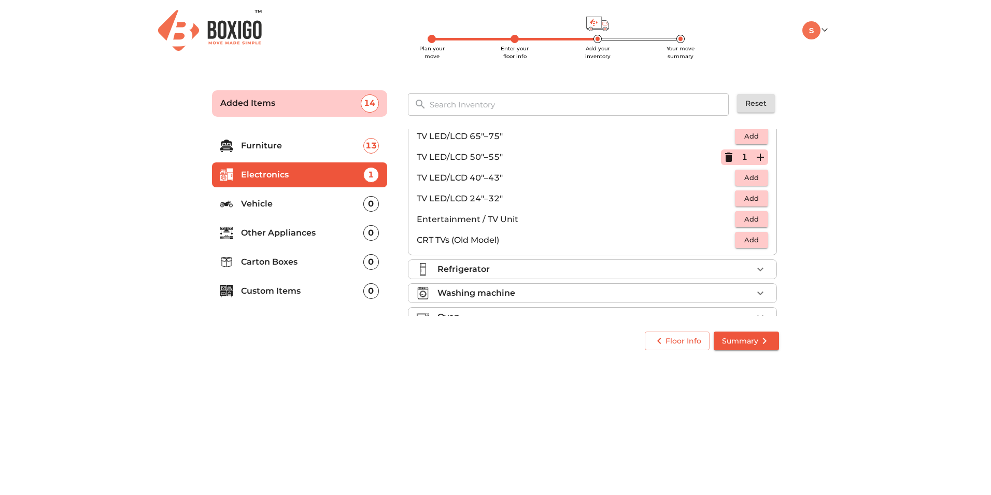
scroll to position [104, 0]
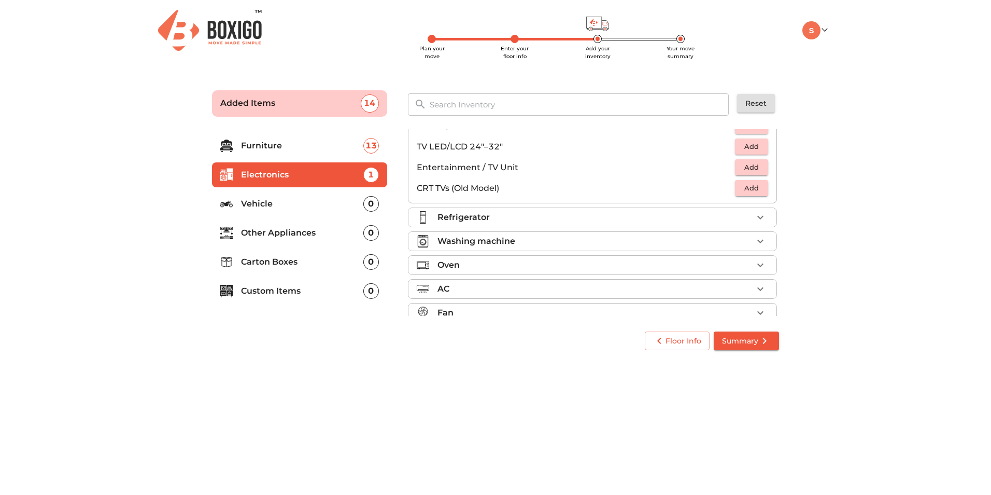
click at [492, 213] on div "Refrigerator" at bounding box center [595, 217] width 315 height 12
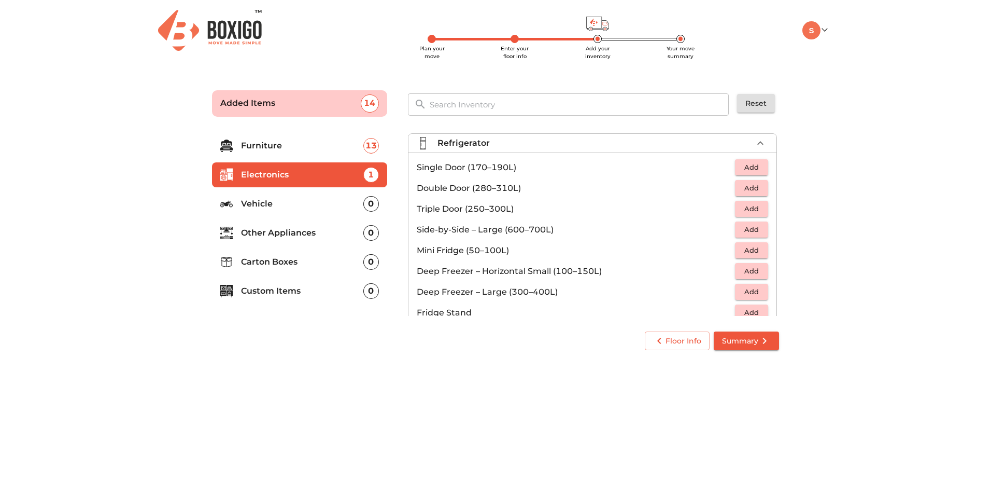
scroll to position [0, 0]
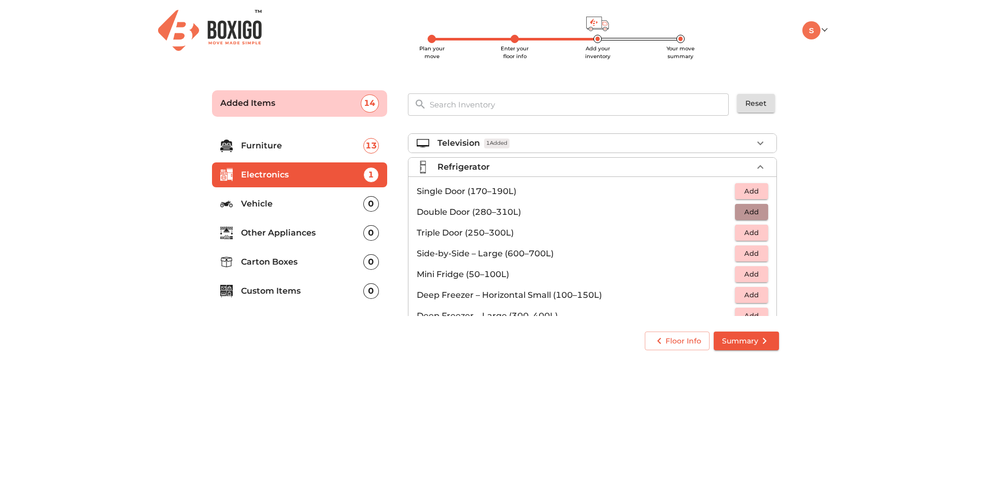
click at [741, 210] on span "Add" at bounding box center [751, 212] width 23 height 12
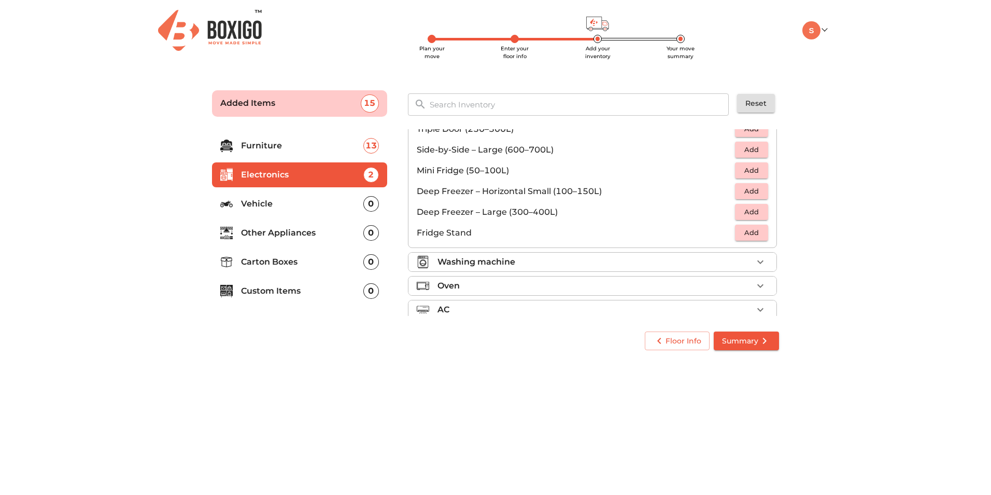
click at [734, 258] on div "Washing machine" at bounding box center [595, 262] width 315 height 12
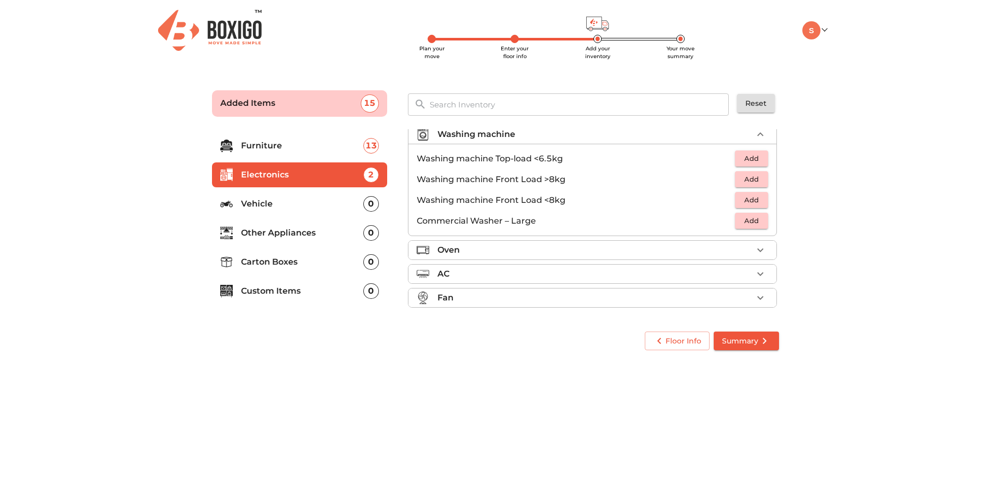
scroll to position [49, 0]
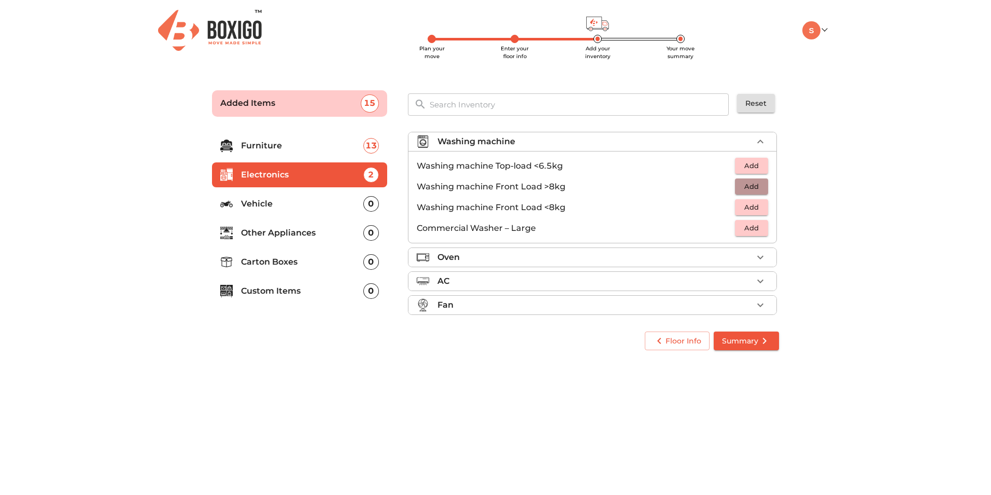
click at [742, 181] on span "Add" at bounding box center [751, 186] width 23 height 12
click at [281, 202] on p "Vehicle" at bounding box center [302, 203] width 122 height 12
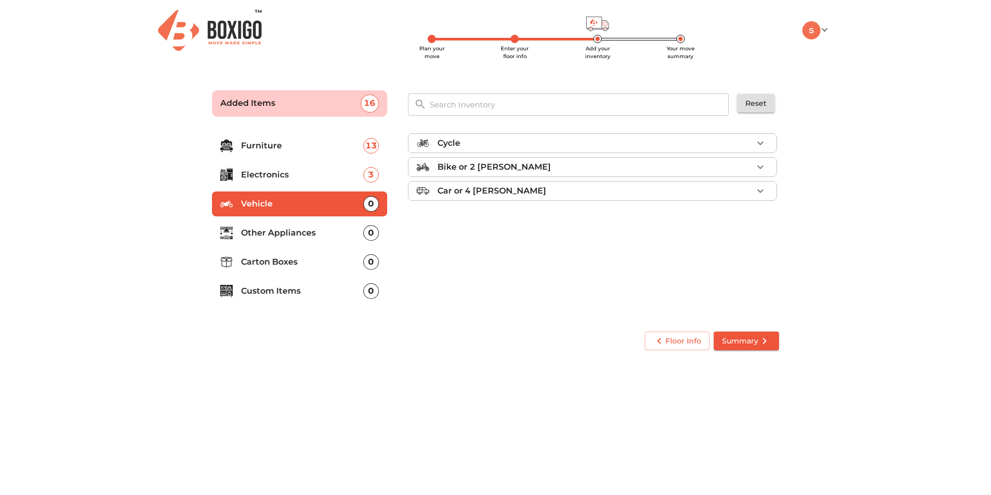
click at [265, 232] on p "Other Appliances" at bounding box center [302, 233] width 122 height 12
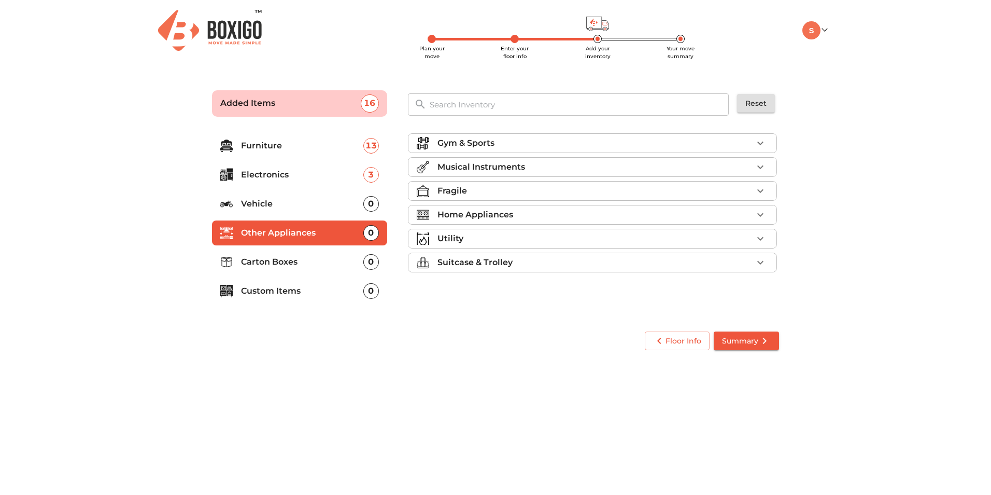
click at [489, 213] on p "Home Appliances" at bounding box center [476, 214] width 76 height 12
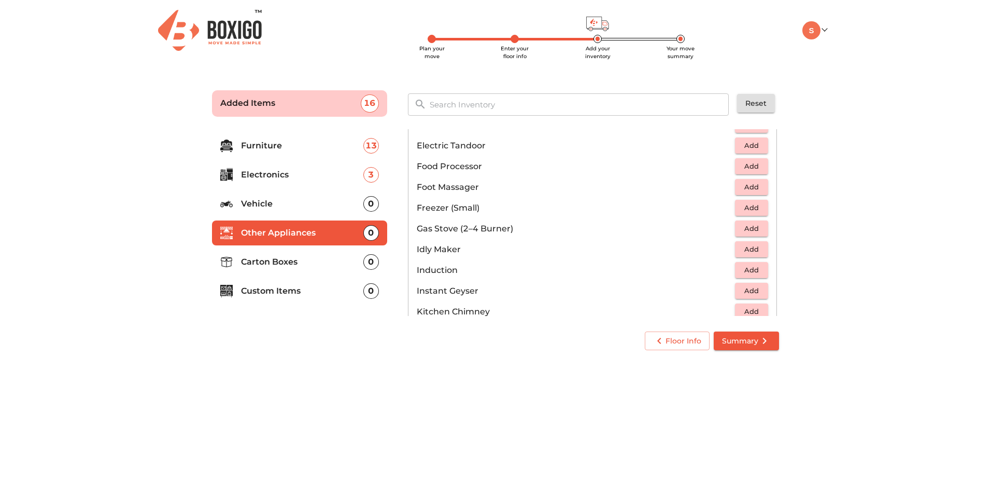
scroll to position [415, 0]
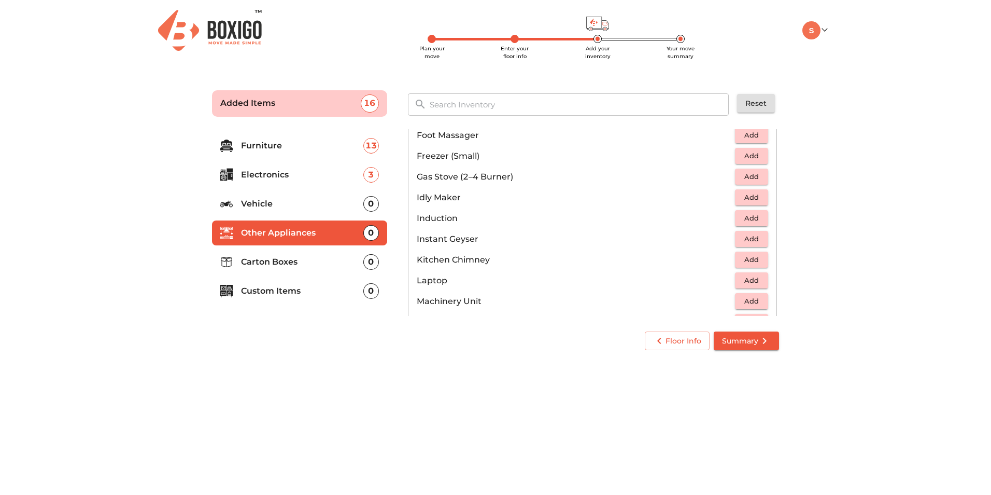
click at [758, 171] on button "Add" at bounding box center [751, 176] width 33 height 16
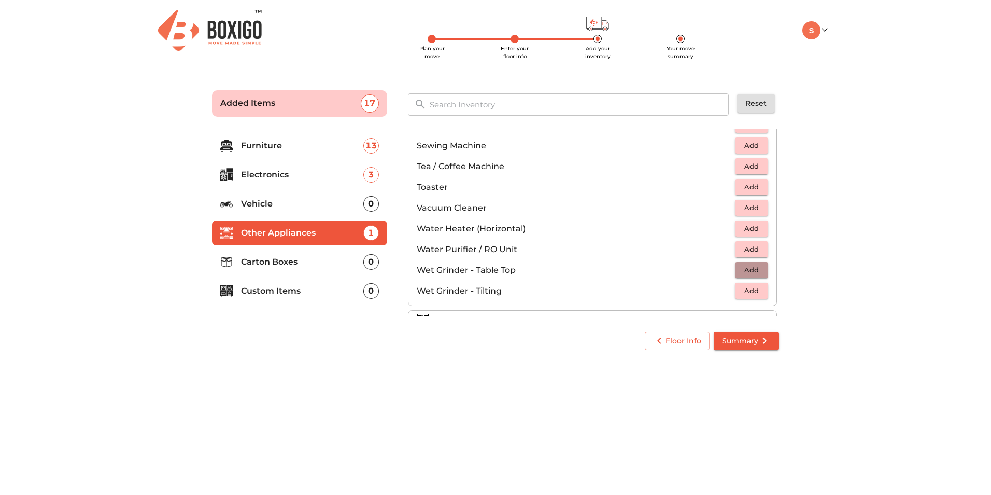
click at [747, 267] on span "Add" at bounding box center [751, 270] width 23 height 12
click at [262, 256] on p "Carton Boxes" at bounding box center [302, 262] width 122 height 12
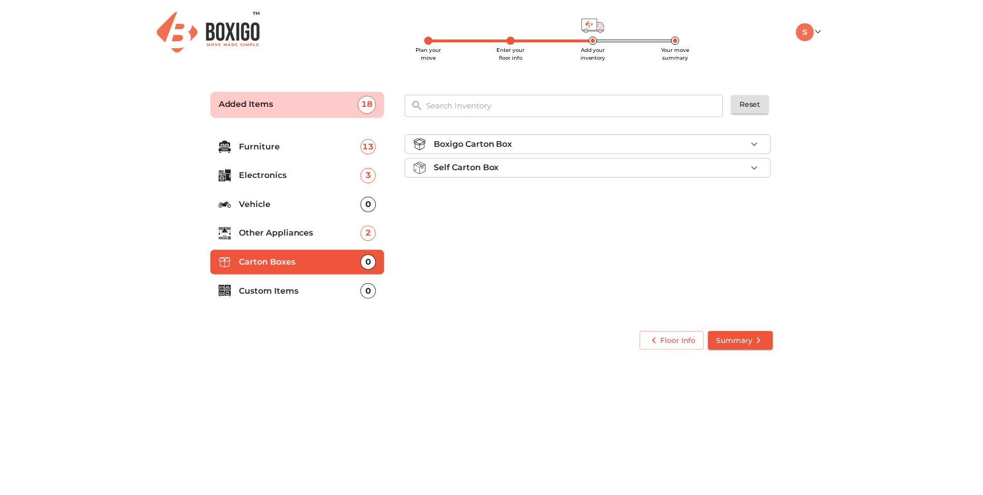
scroll to position [0, 0]
click at [747, 160] on li "Self Carton Box" at bounding box center [592, 167] width 368 height 19
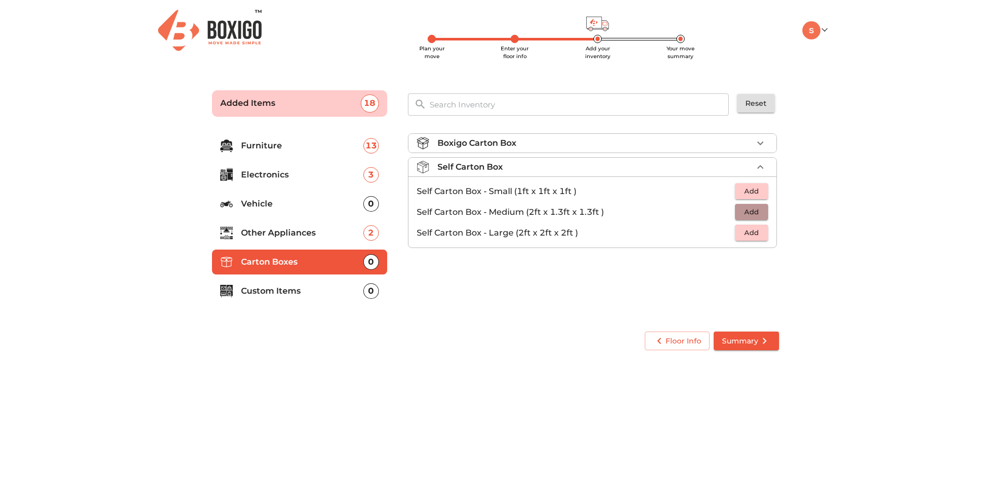
click at [760, 214] on span "Add" at bounding box center [751, 212] width 23 height 12
click at [760, 214] on icon "button" at bounding box center [760, 211] width 7 height 7
click at [726, 213] on icon "button" at bounding box center [729, 212] width 12 height 12
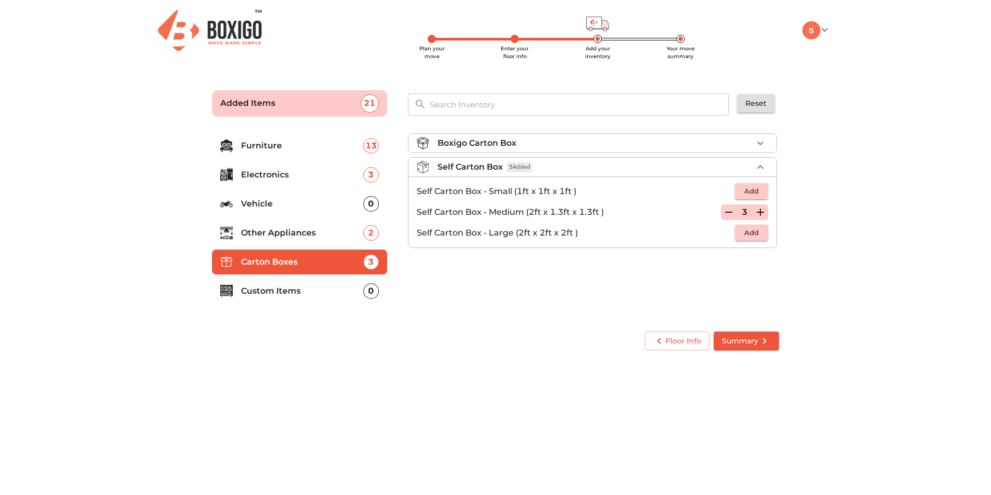
click at [277, 286] on p "Custom Items" at bounding box center [302, 291] width 122 height 12
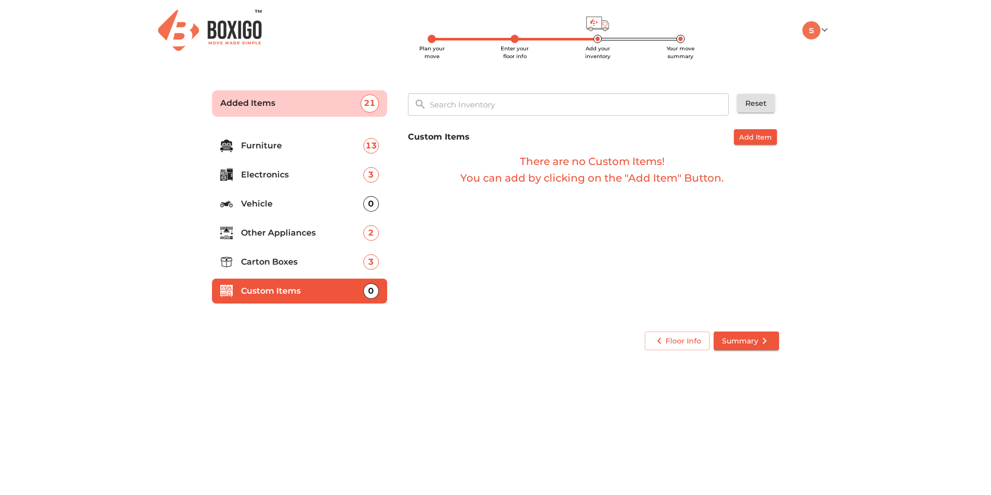
click at [294, 267] on p "Carton Boxes" at bounding box center [302, 262] width 122 height 12
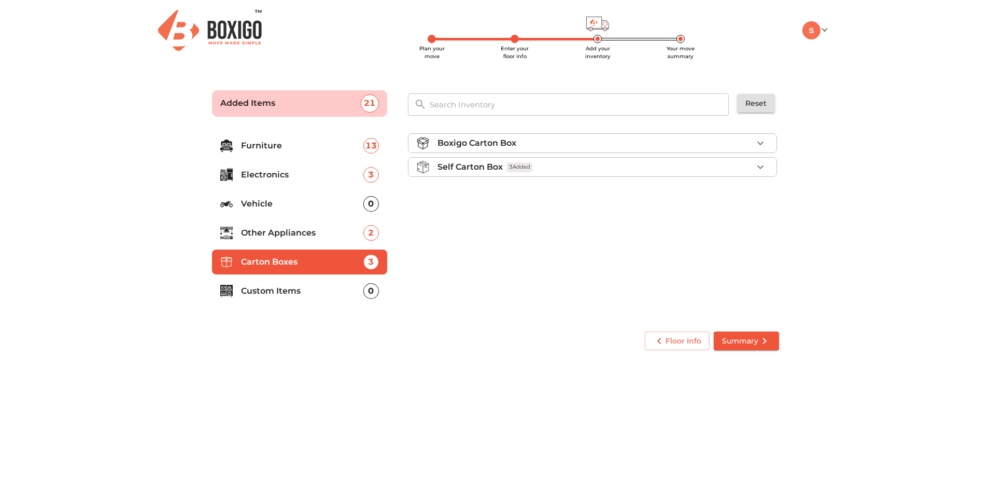
click at [553, 172] on div "Self Carton Box 3 Added" at bounding box center [595, 167] width 315 height 12
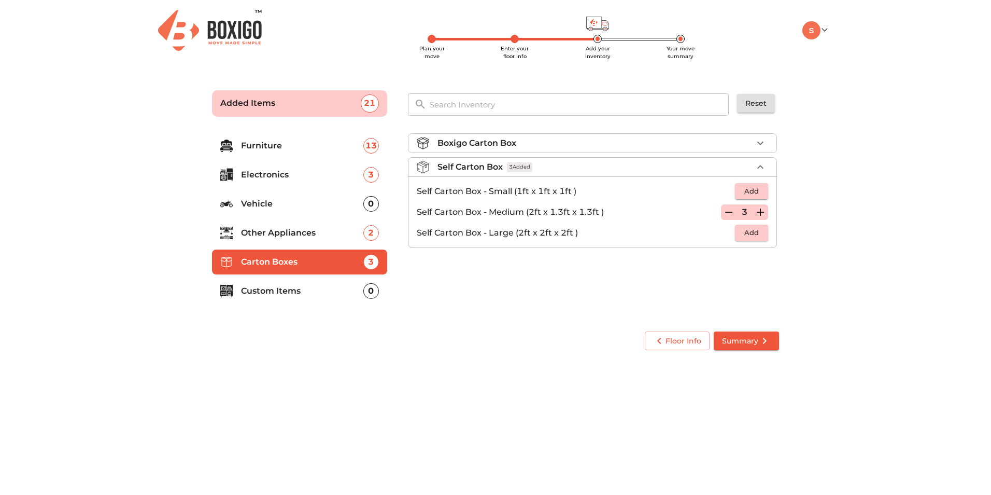
click at [764, 214] on icon "button" at bounding box center [760, 212] width 12 height 12
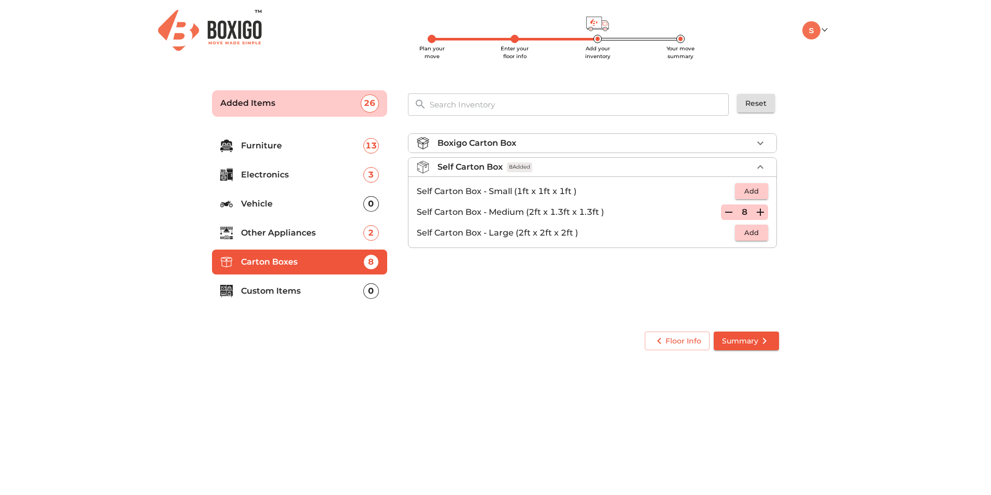
click at [764, 214] on icon "button" at bounding box center [760, 212] width 12 height 12
click at [753, 339] on span "Summary" at bounding box center [746, 340] width 49 height 13
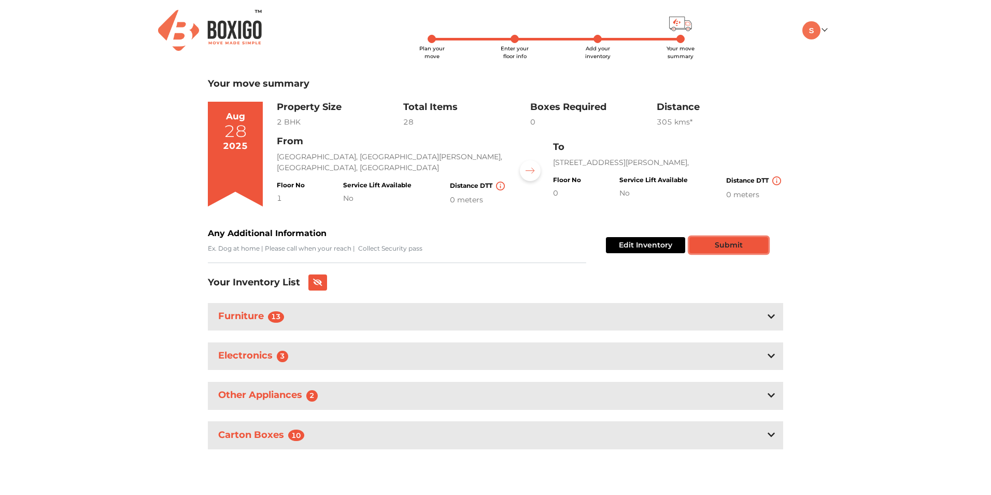
click at [744, 250] on button "Submit" at bounding box center [728, 245] width 79 height 16
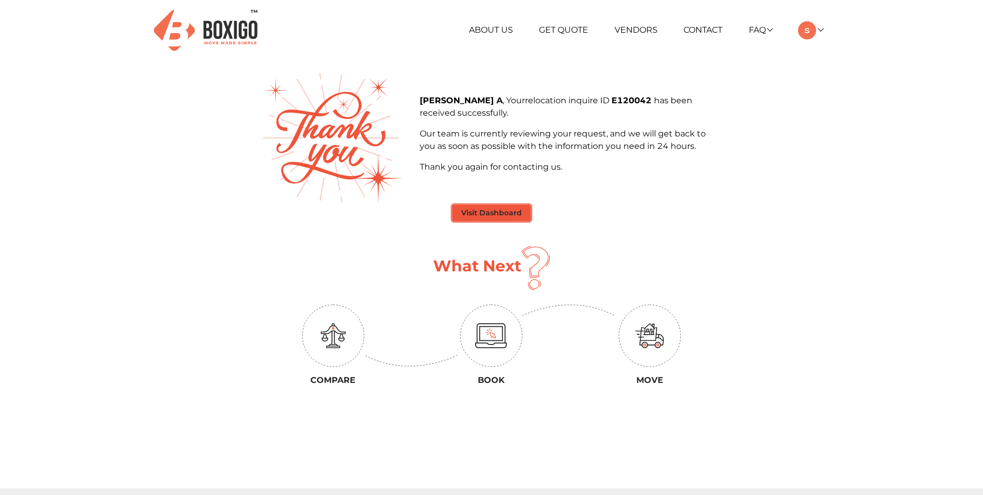
click at [513, 216] on button "Visit Dashboard" at bounding box center [492, 213] width 78 height 16
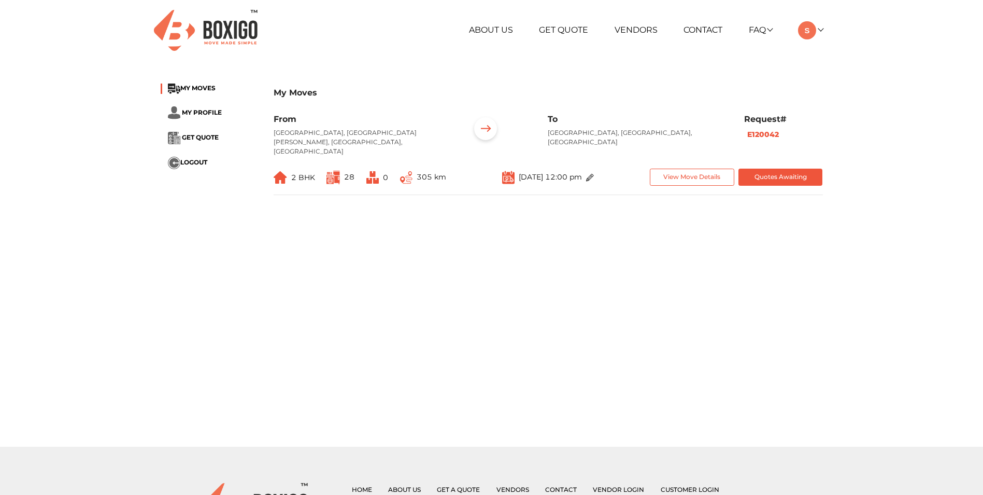
click at [399, 174] on div "2 BHK 28 0 305 km" at bounding box center [360, 177] width 173 height 18
click at [410, 171] on img at bounding box center [406, 177] width 12 height 13
click at [690, 174] on button "View Move Details" at bounding box center [692, 176] width 84 height 17
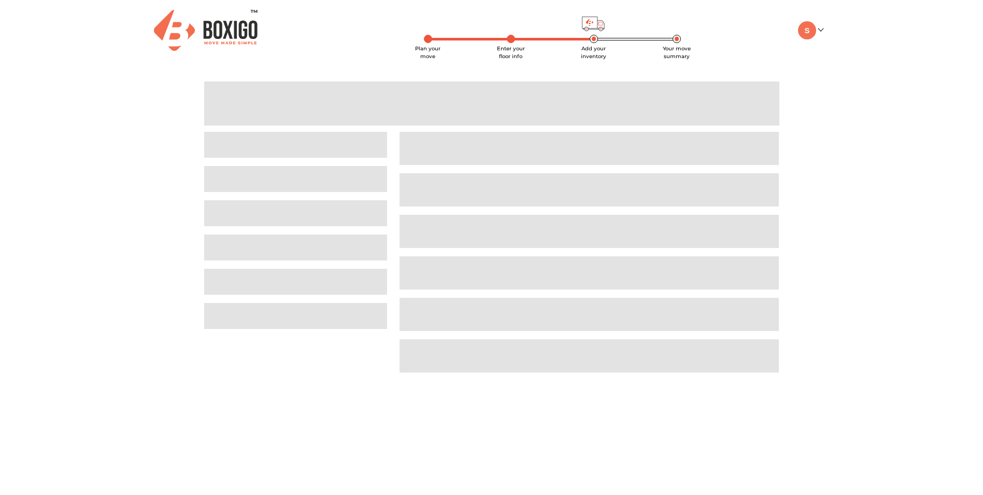
scroll to position [1, 0]
